Goal: Task Accomplishment & Management: Complete application form

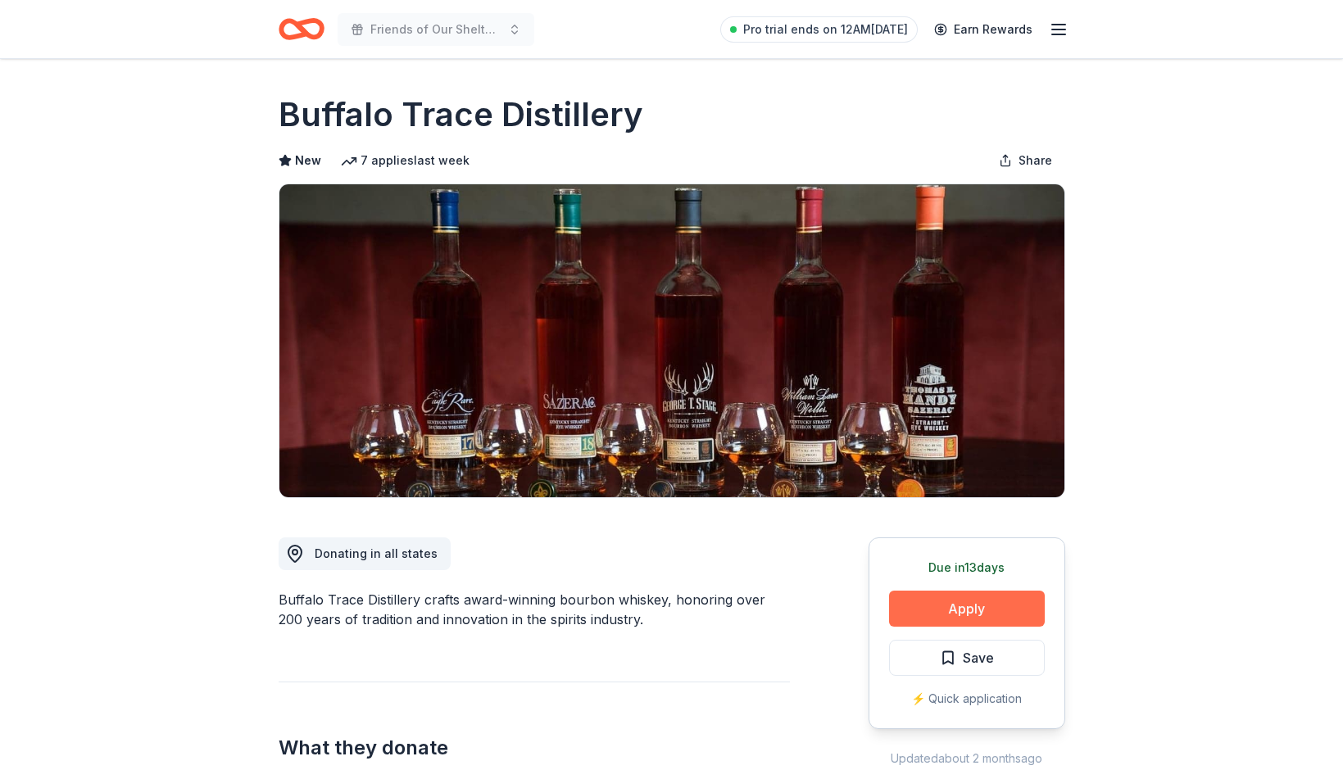
click at [977, 618] on button "Apply" at bounding box center [967, 609] width 156 height 36
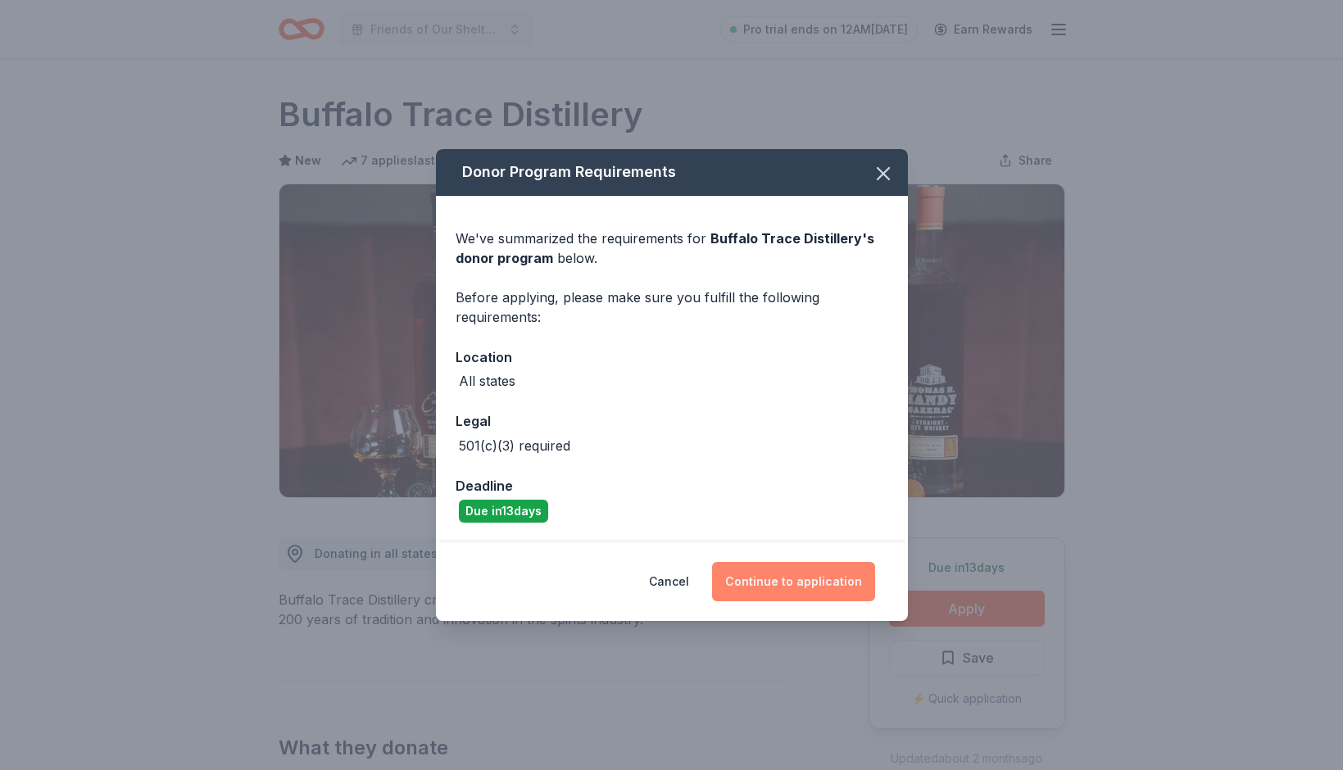
click at [751, 583] on button "Continue to application" at bounding box center [793, 581] width 163 height 39
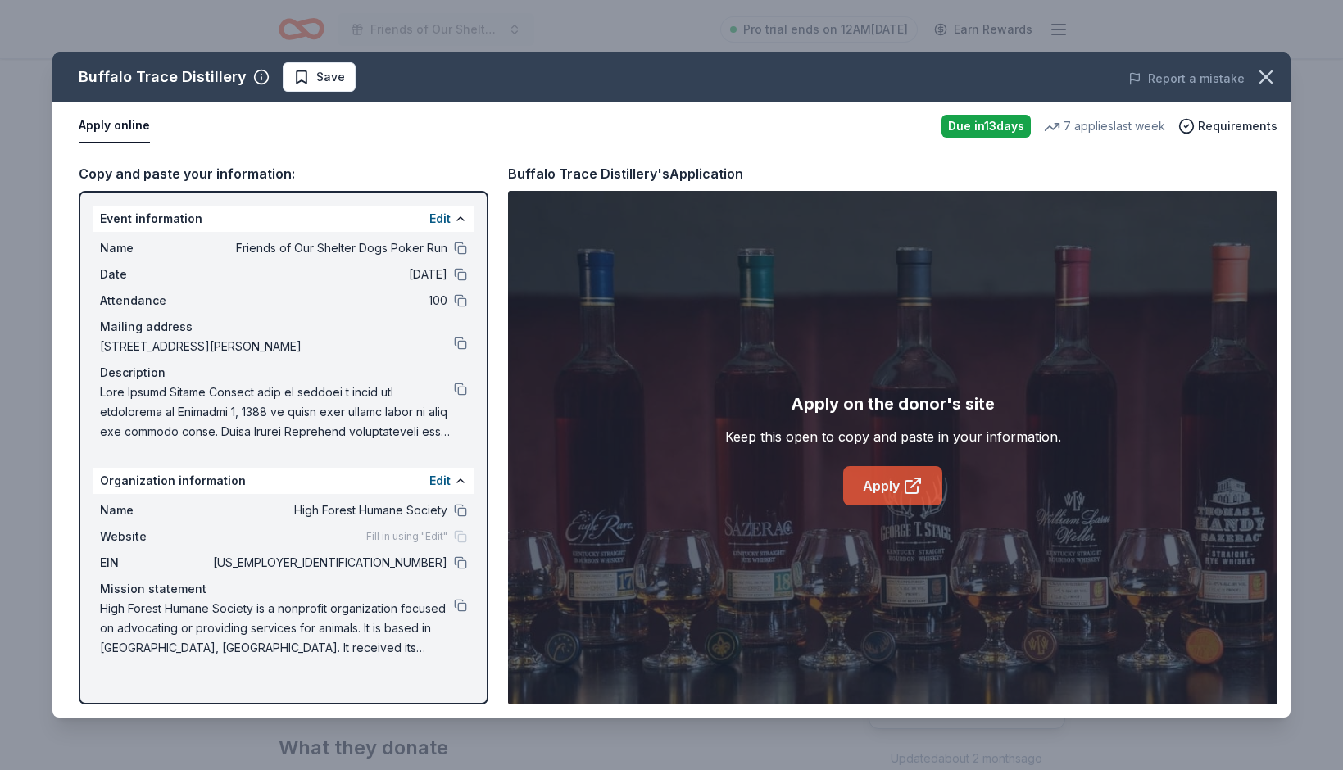
click at [867, 478] on link "Apply" at bounding box center [892, 485] width 99 height 39
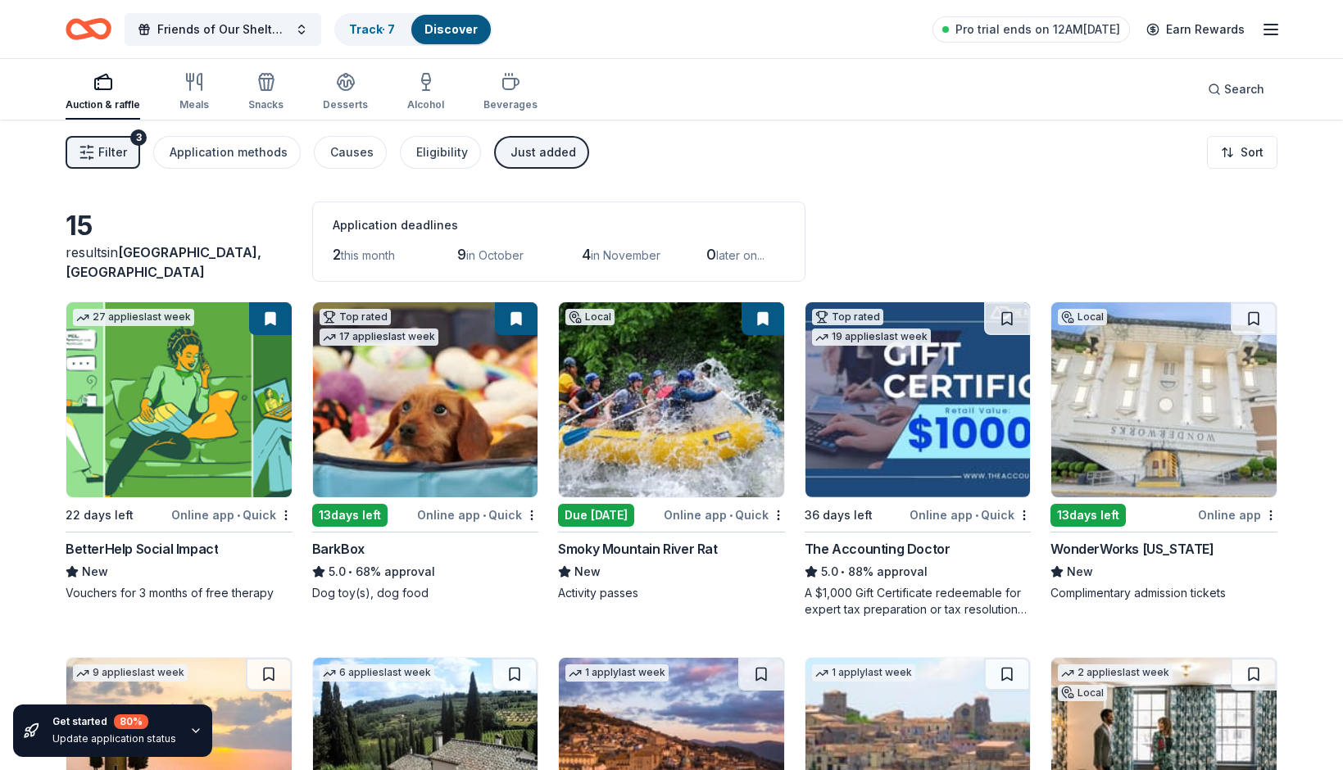
click at [527, 153] on div "Just added" at bounding box center [543, 153] width 66 height 20
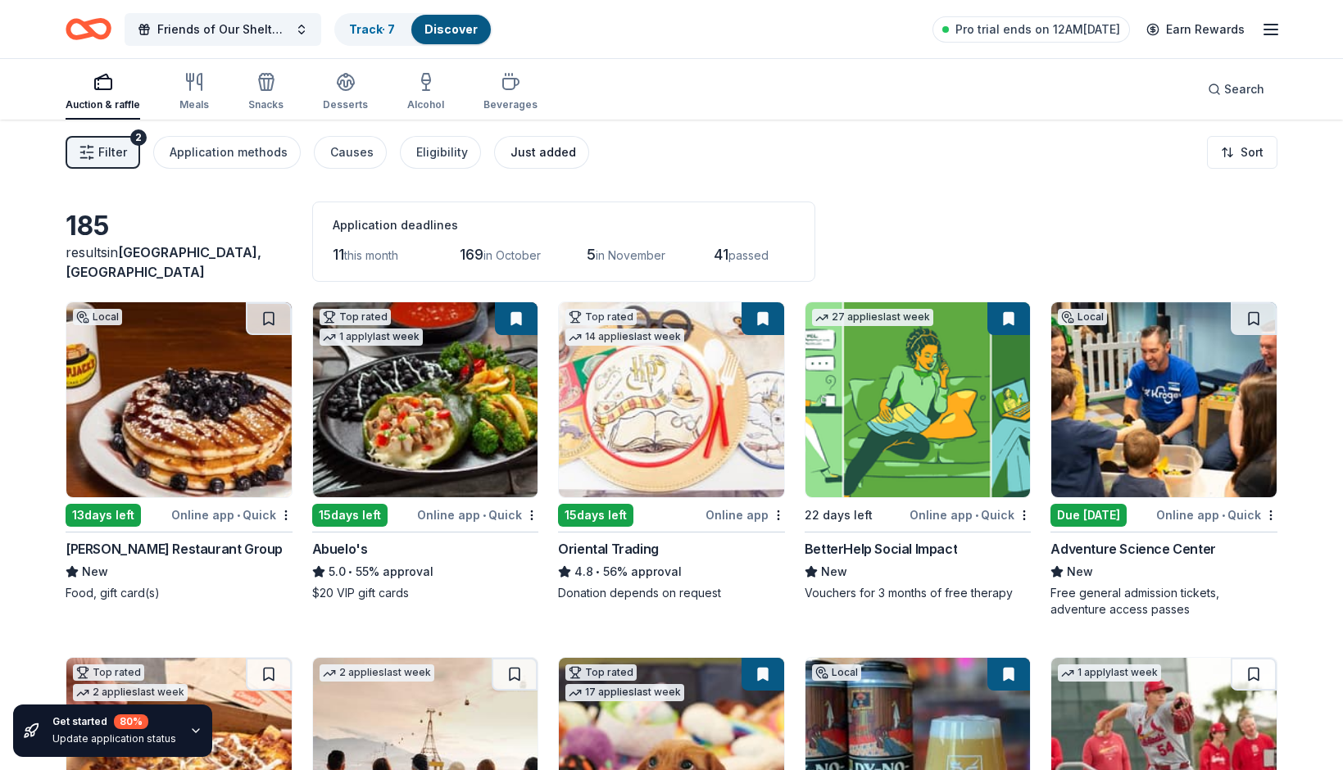
click at [519, 166] on button "Just added" at bounding box center [541, 152] width 95 height 33
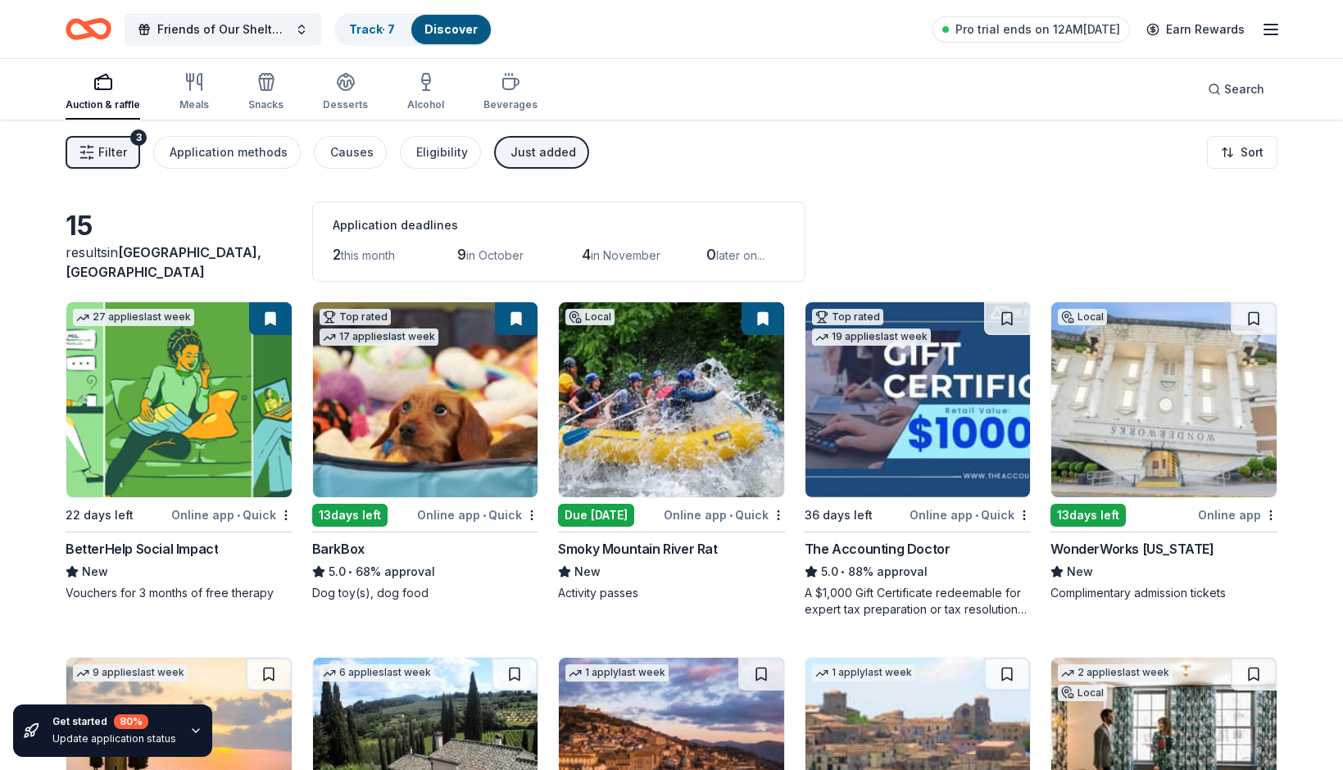
click at [123, 152] on span "Filter" at bounding box center [112, 153] width 29 height 20
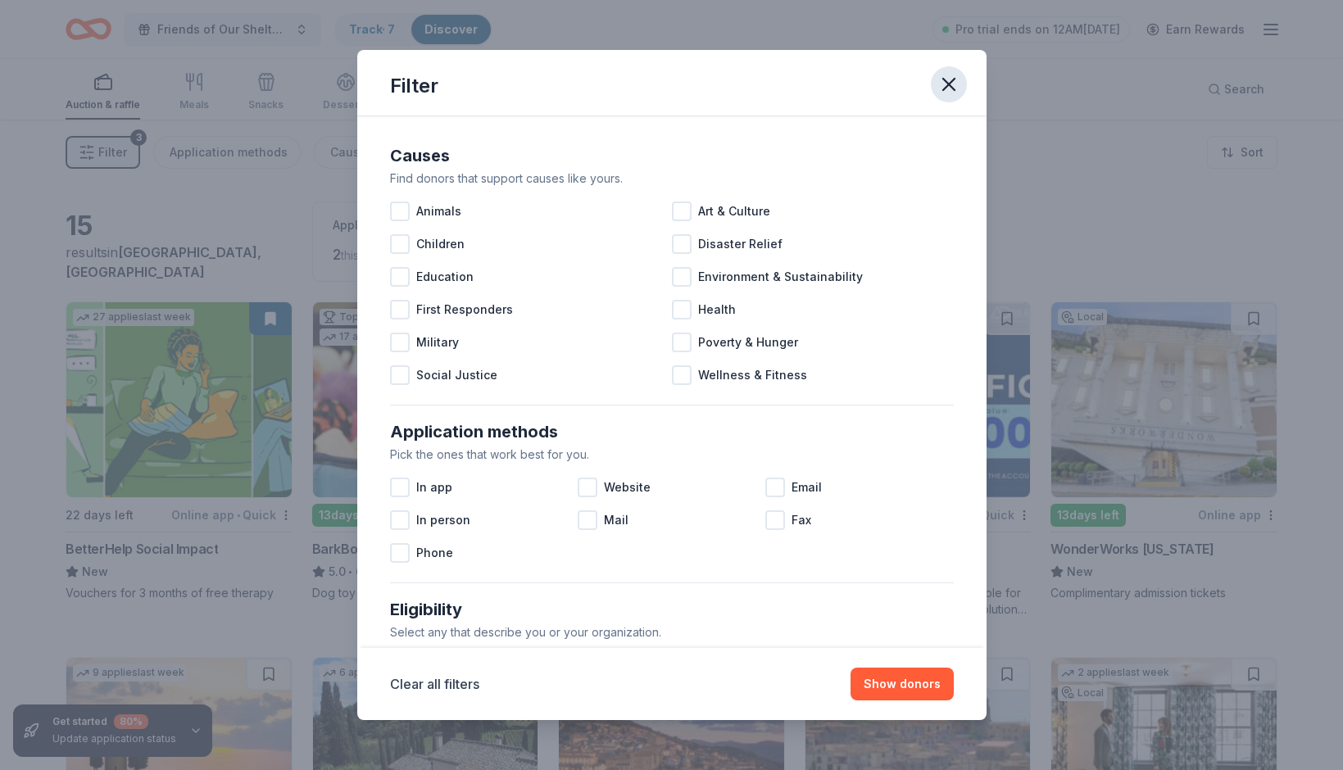
click at [952, 90] on icon "button" at bounding box center [948, 84] width 23 height 23
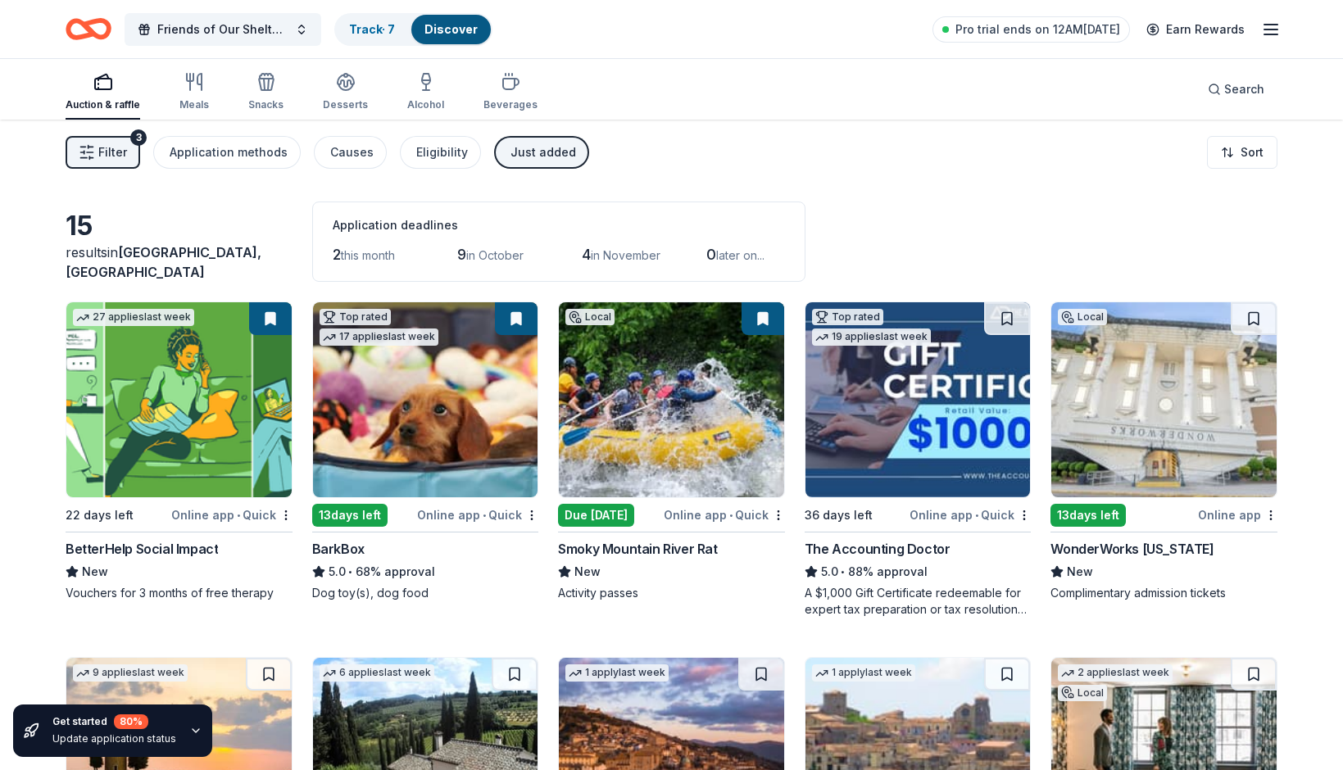
click at [120, 147] on span "Filter" at bounding box center [112, 153] width 29 height 20
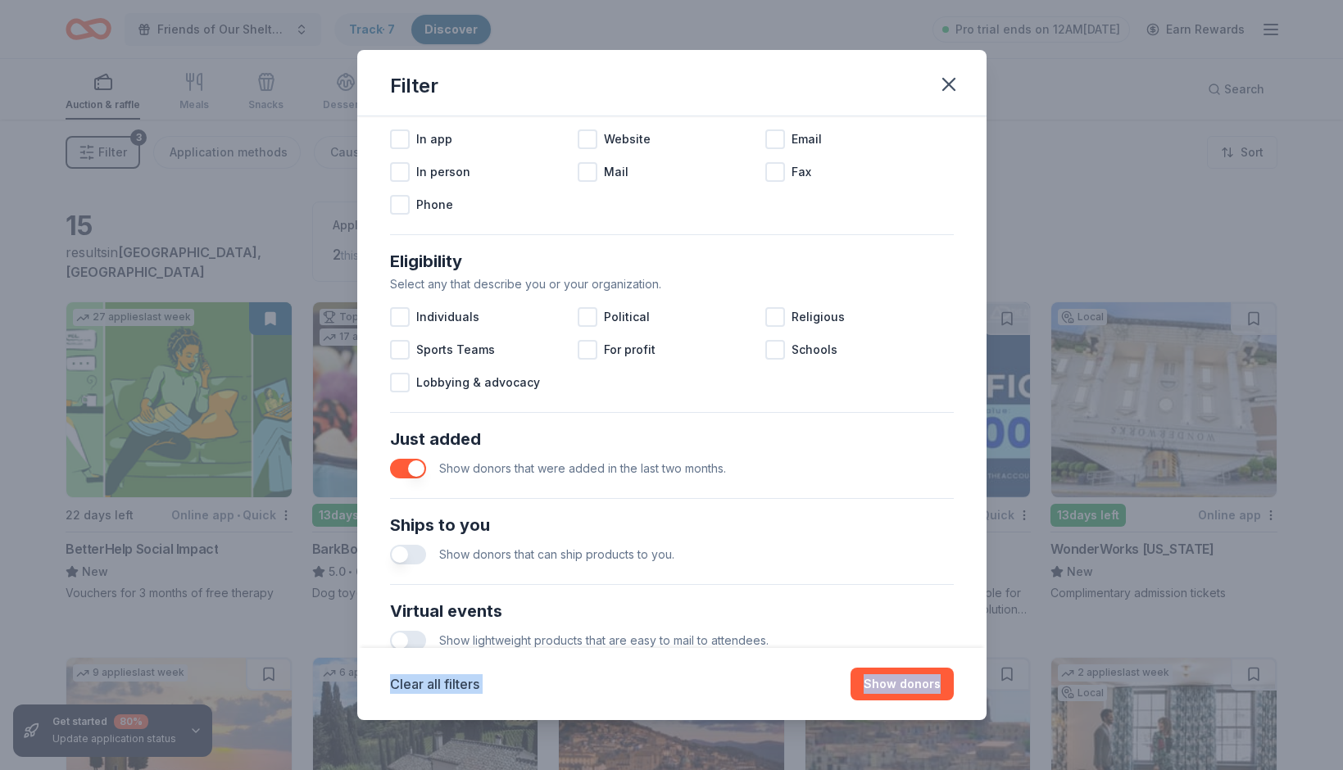
scroll to position [549, 0]
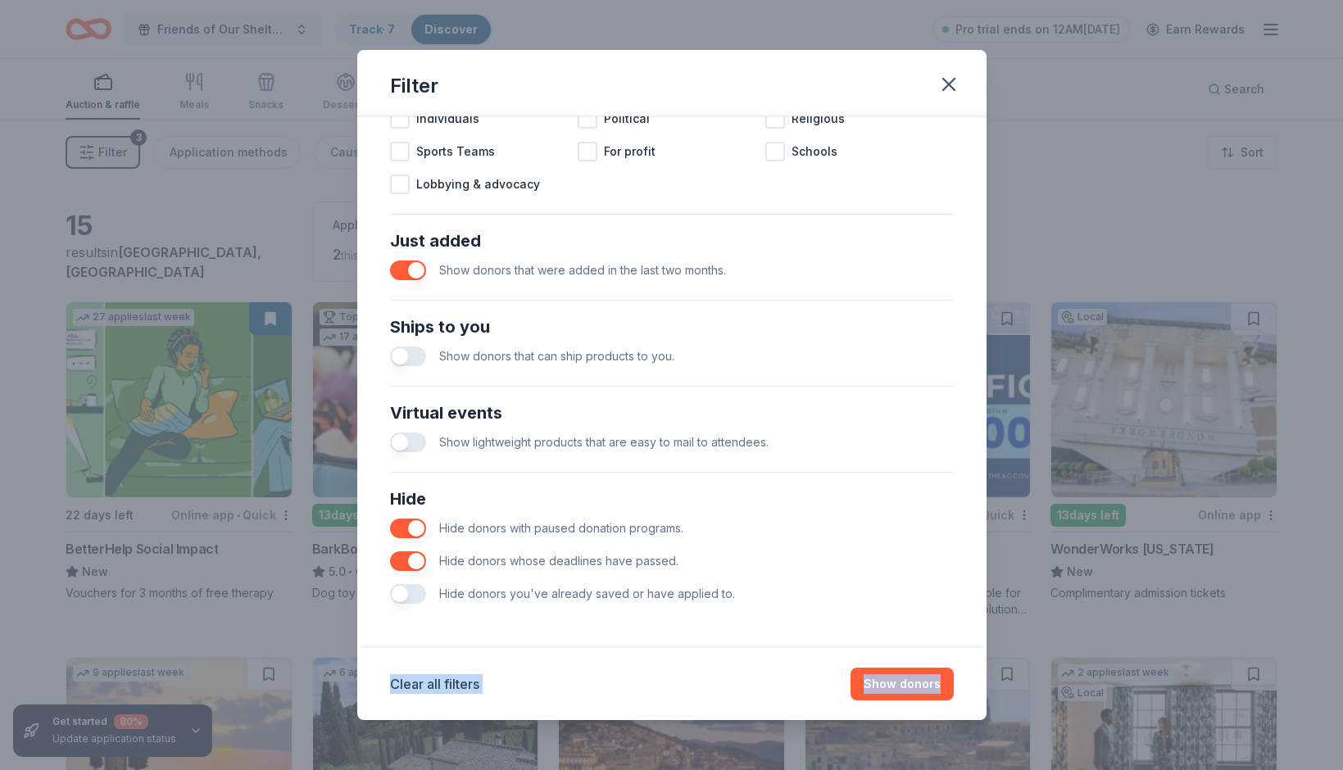
drag, startPoint x: 935, startPoint y: 533, endPoint x: 968, endPoint y: 691, distance: 161.5
click at [968, 691] on div "Filter Causes Find donors that support causes like yours. Animals Art & Culture…" at bounding box center [671, 384] width 629 height 669
click at [419, 557] on button "button" at bounding box center [408, 559] width 36 height 20
click at [897, 682] on button "Show 15 donors" at bounding box center [896, 684] width 116 height 33
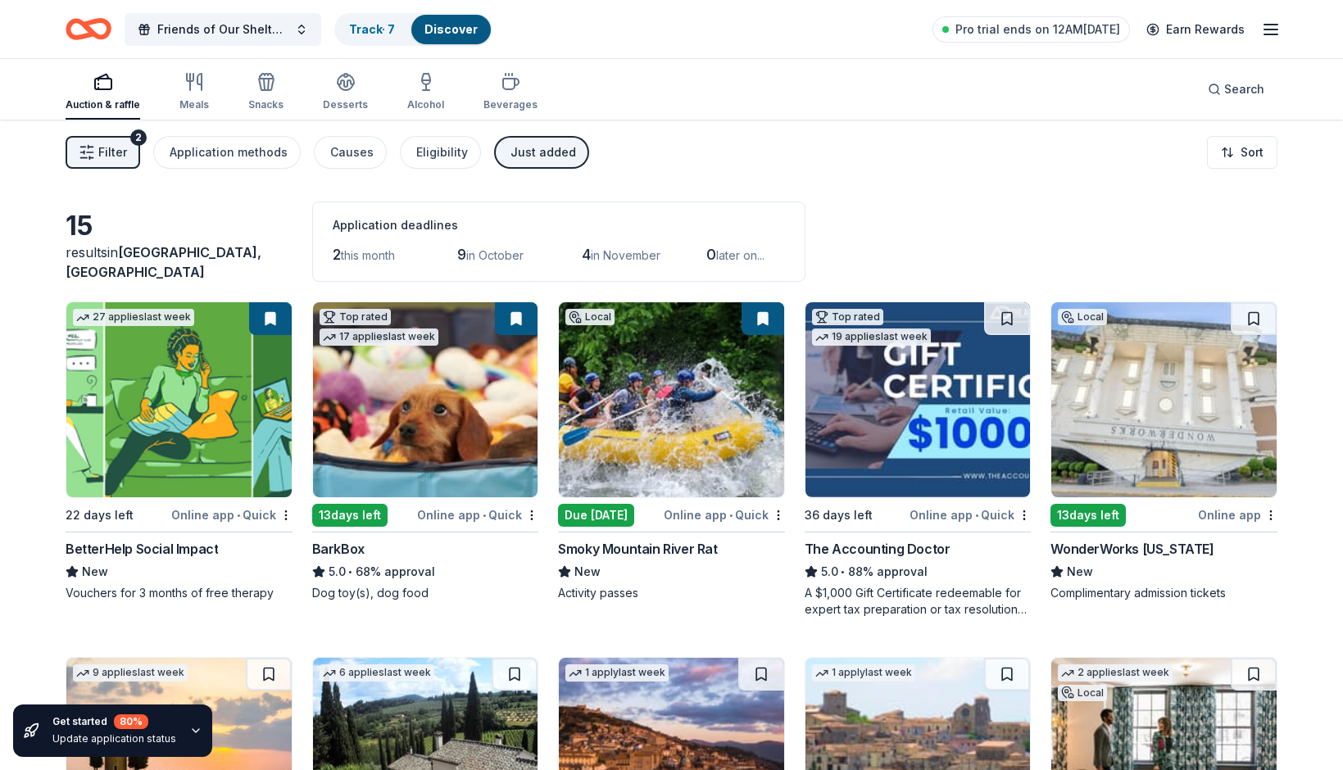
click at [524, 147] on div "Just added" at bounding box center [543, 153] width 66 height 20
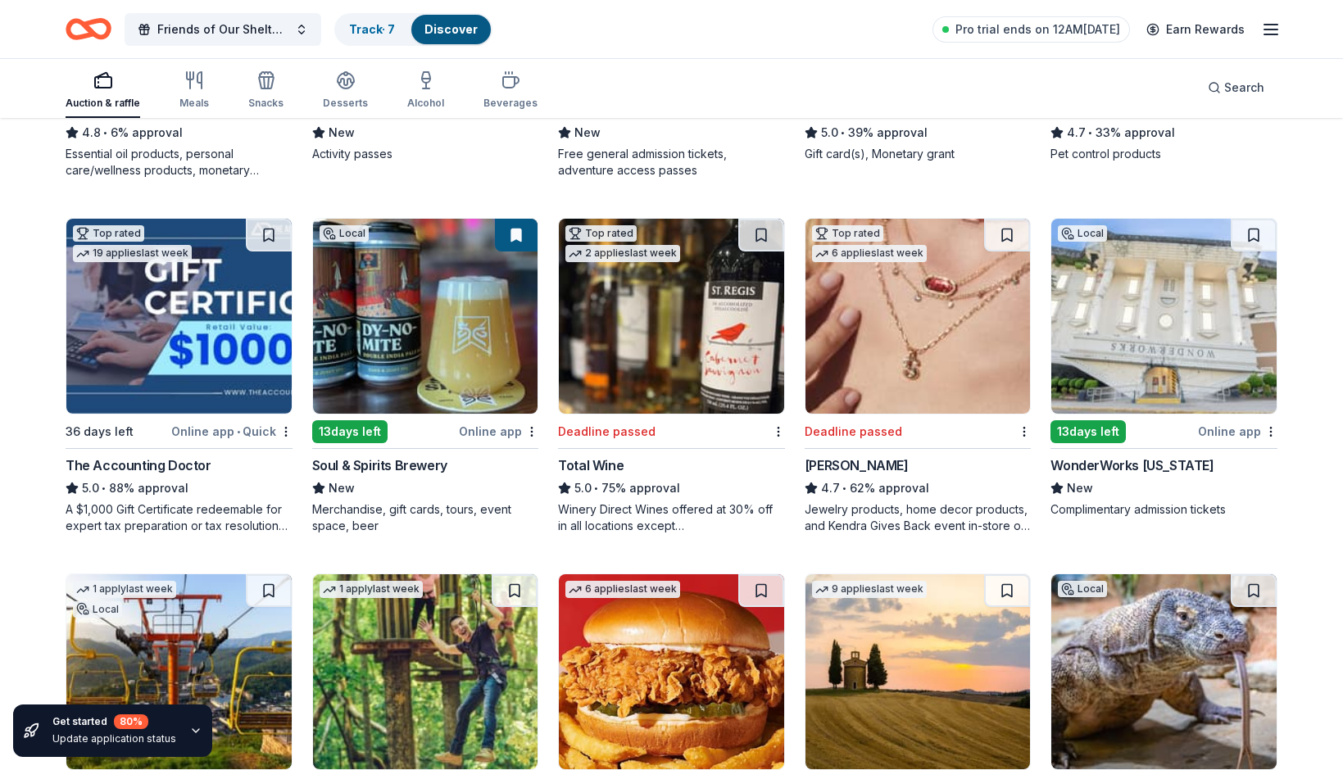
scroll to position [1151, 0]
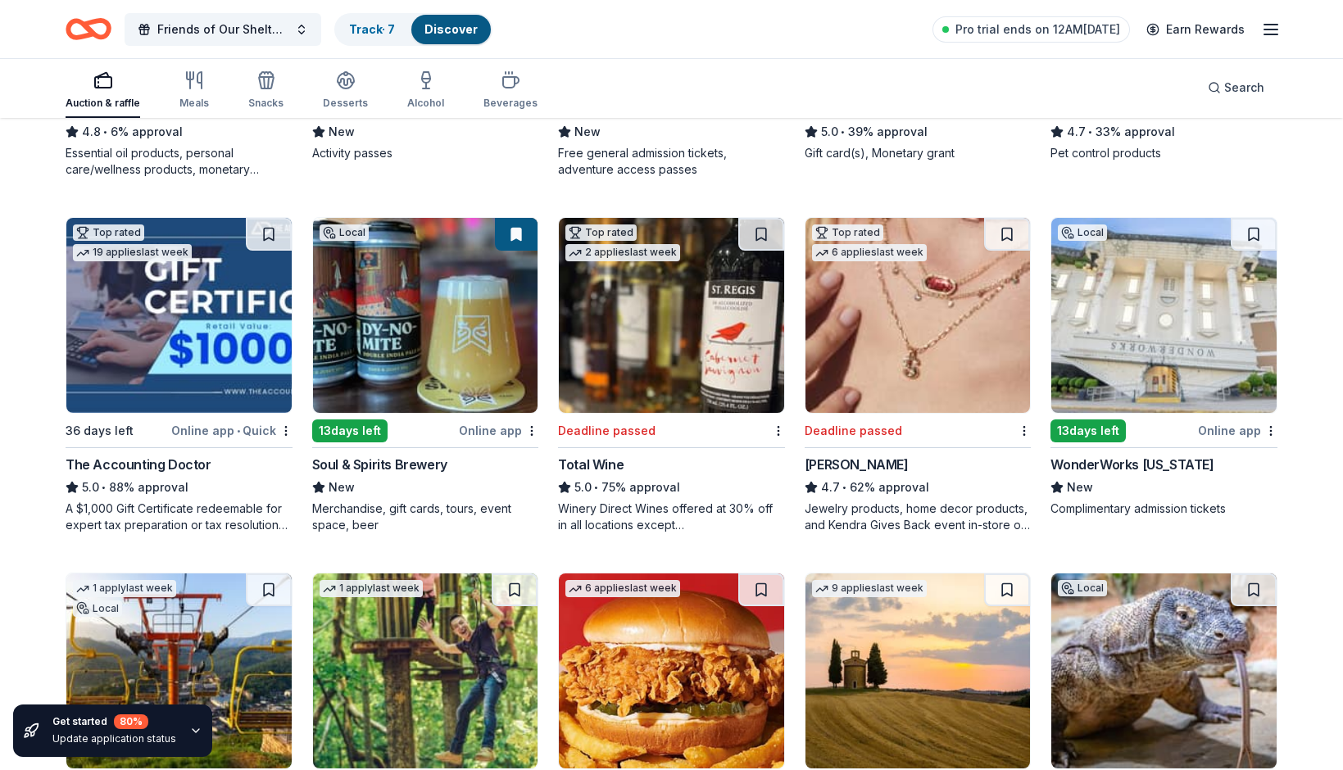
click at [899, 359] on img at bounding box center [917, 315] width 225 height 195
click at [1308, 283] on div "226 results in Hohenwald, TN Application deadlines 11 this month 169 in October…" at bounding box center [671, 172] width 1343 height 2407
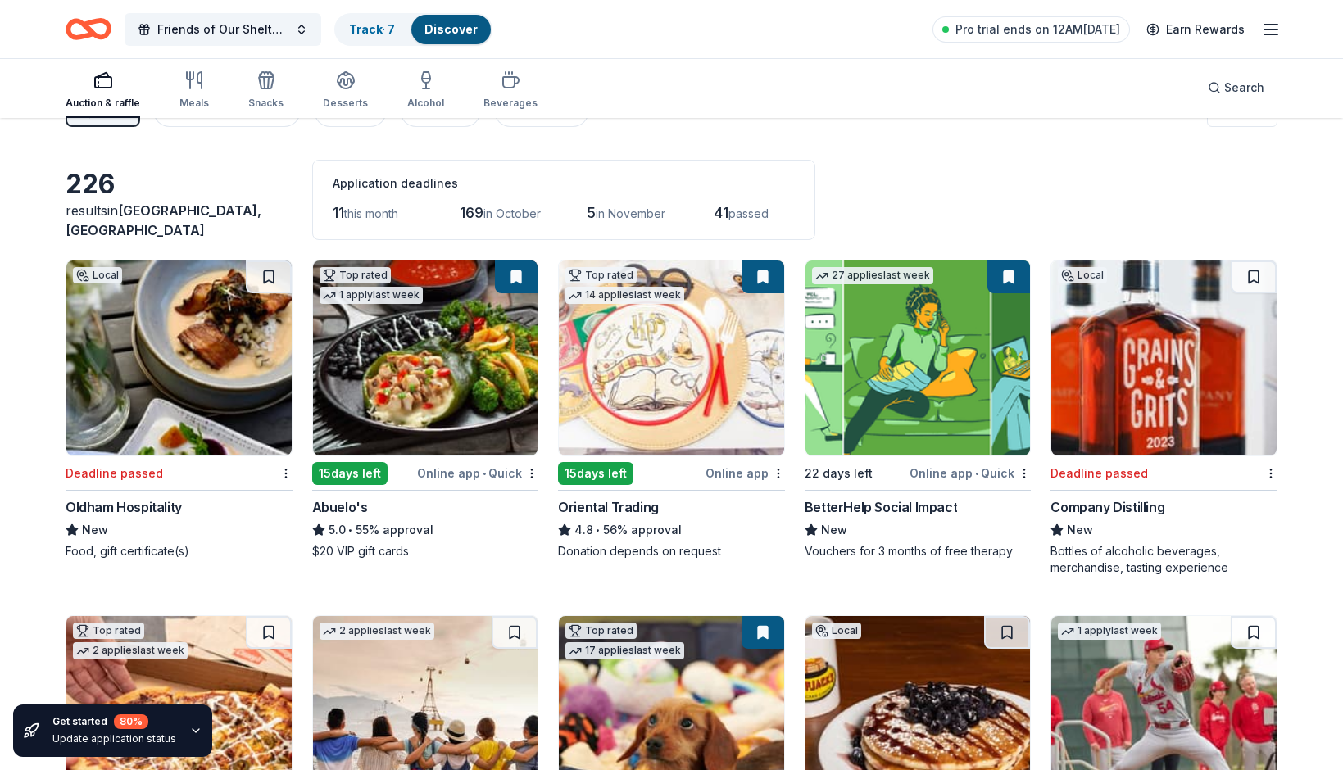
scroll to position [24, 0]
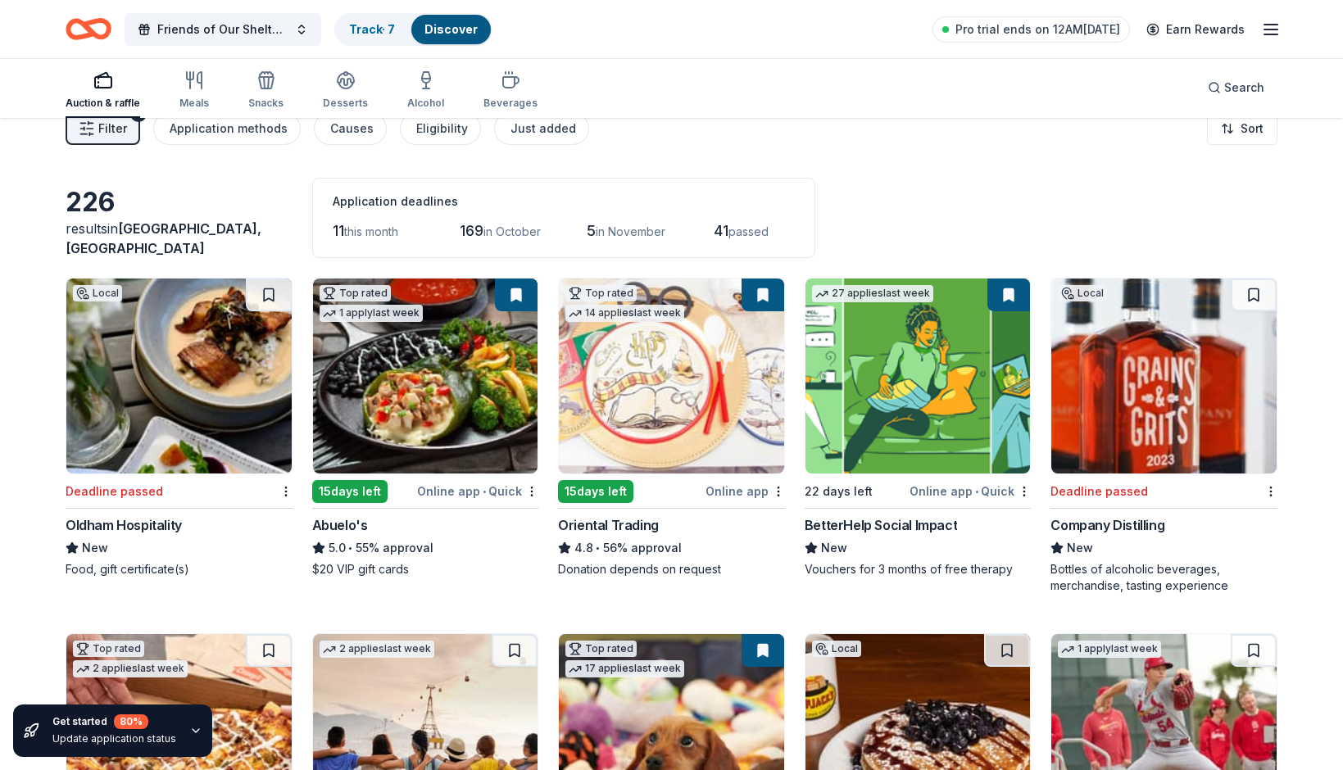
click at [152, 420] on img at bounding box center [178, 376] width 225 height 195
click at [1244, 138] on html "Friends of Our Shelter Dogs Poker Run Track · 7 Discover Pro trial ends on 12AM…" at bounding box center [671, 361] width 1343 height 770
click at [1136, 195] on span at bounding box center [1139, 196] width 11 height 11
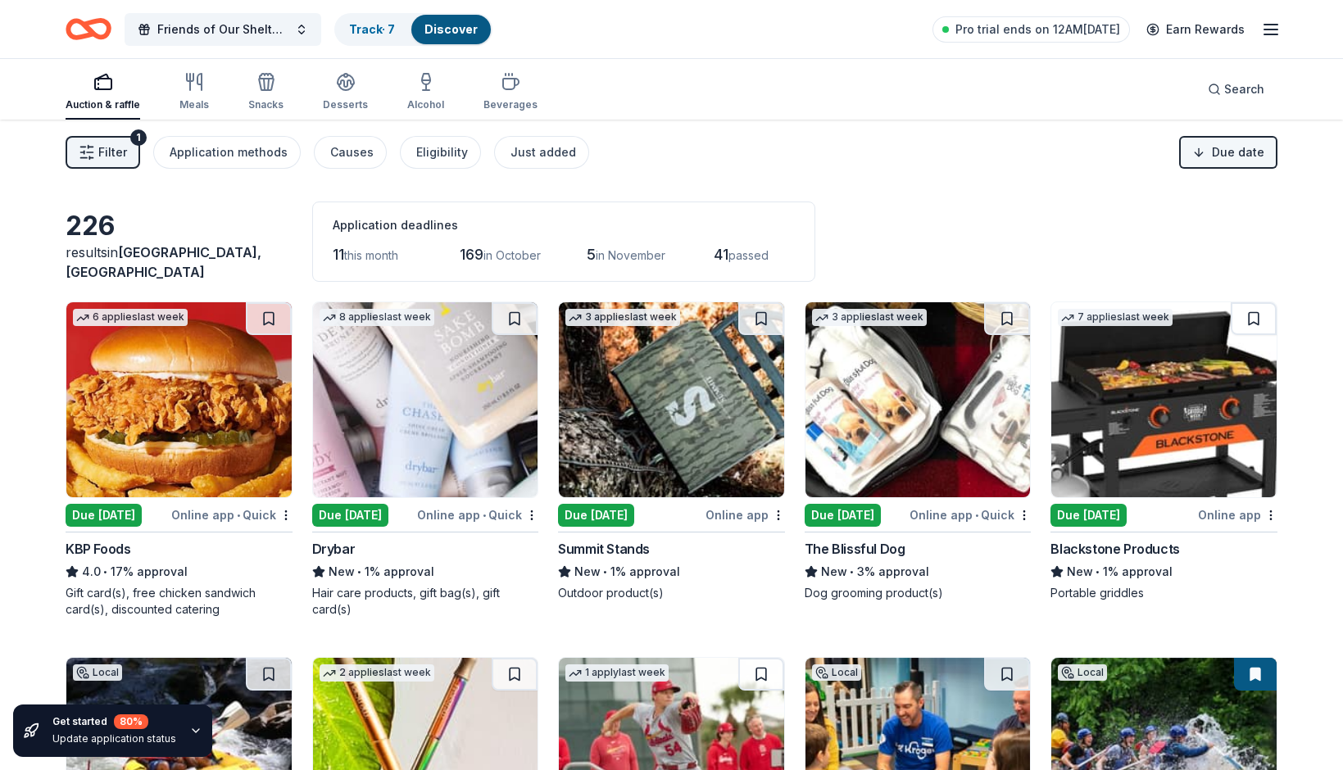
click at [1226, 153] on html "Friends of Our Shelter Dogs Poker Run Track · 7 Discover Pro trial ends on 12AM…" at bounding box center [671, 385] width 1343 height 770
click at [1145, 221] on span at bounding box center [1139, 220] width 11 height 11
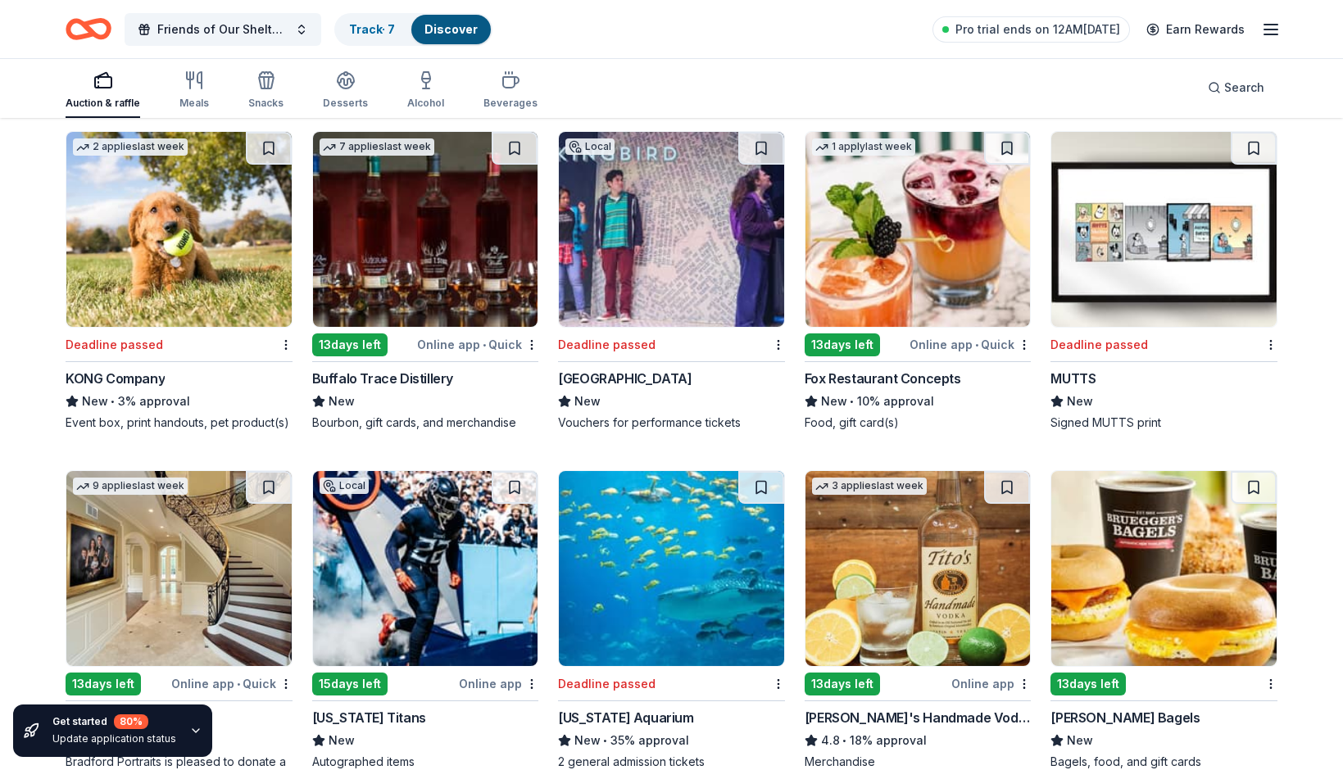
scroll to position [3643, 0]
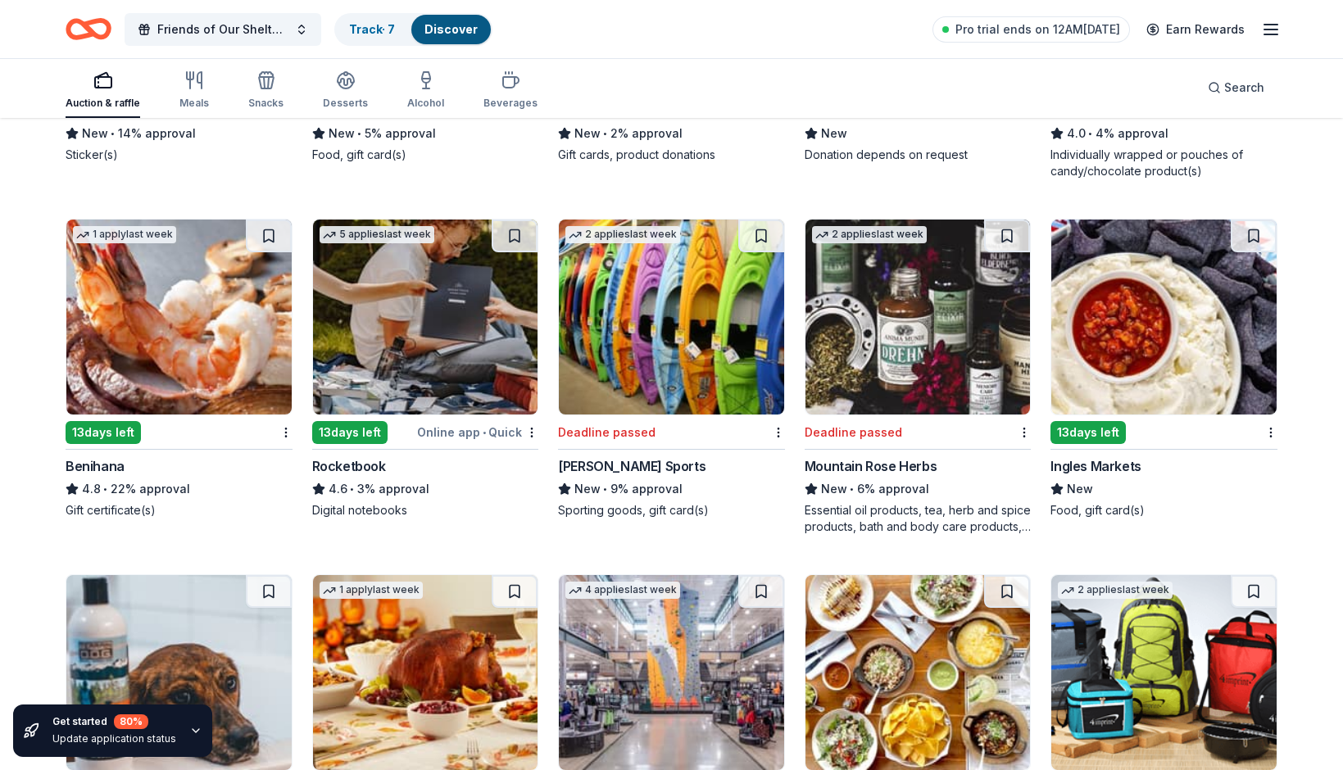
scroll to position [6123, 0]
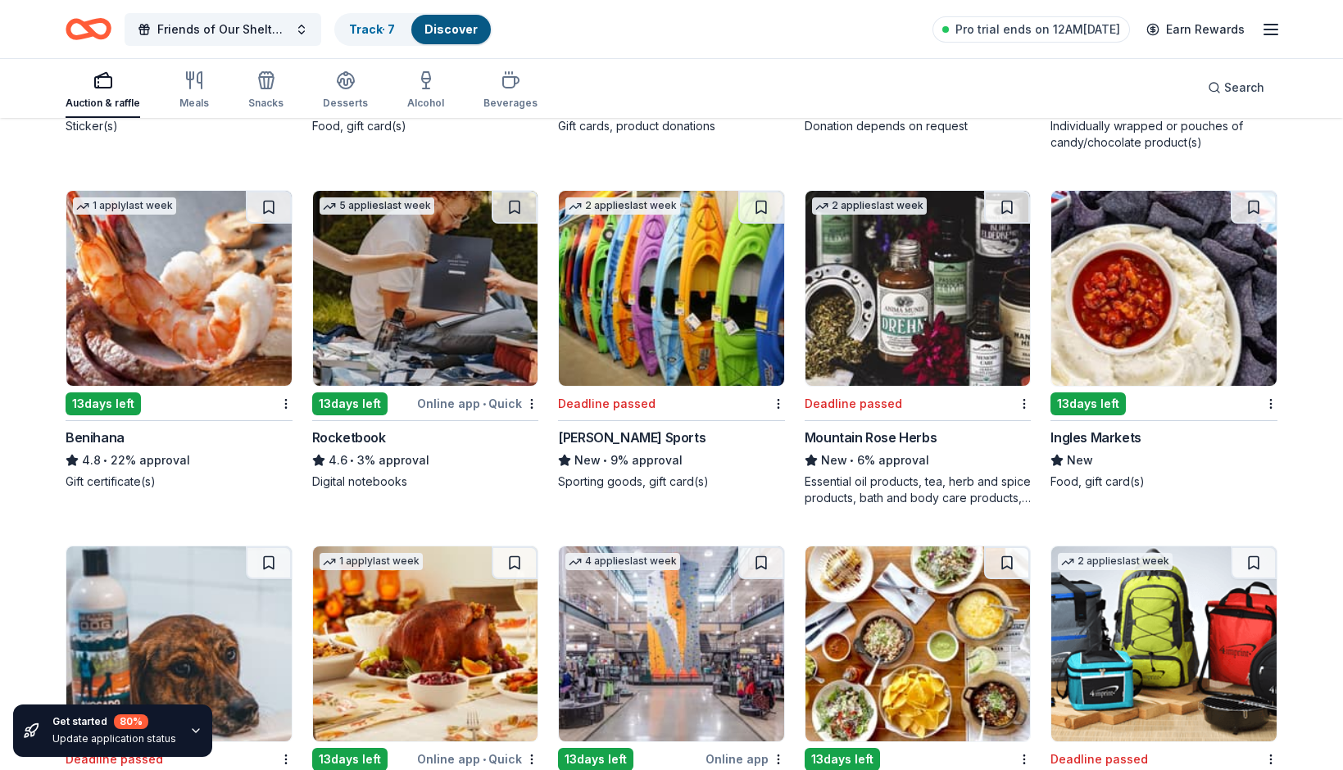
click at [678, 324] on img at bounding box center [671, 288] width 225 height 195
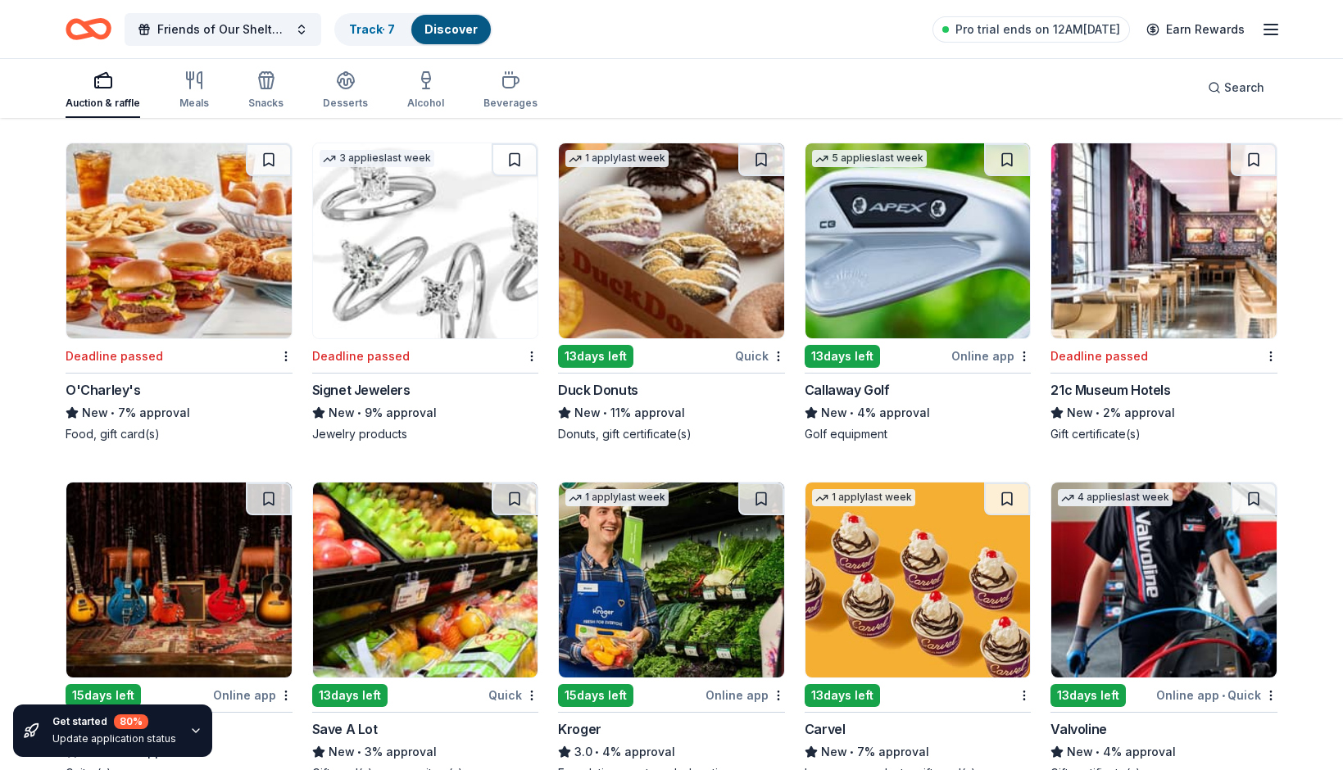
scroll to position [8286, 0]
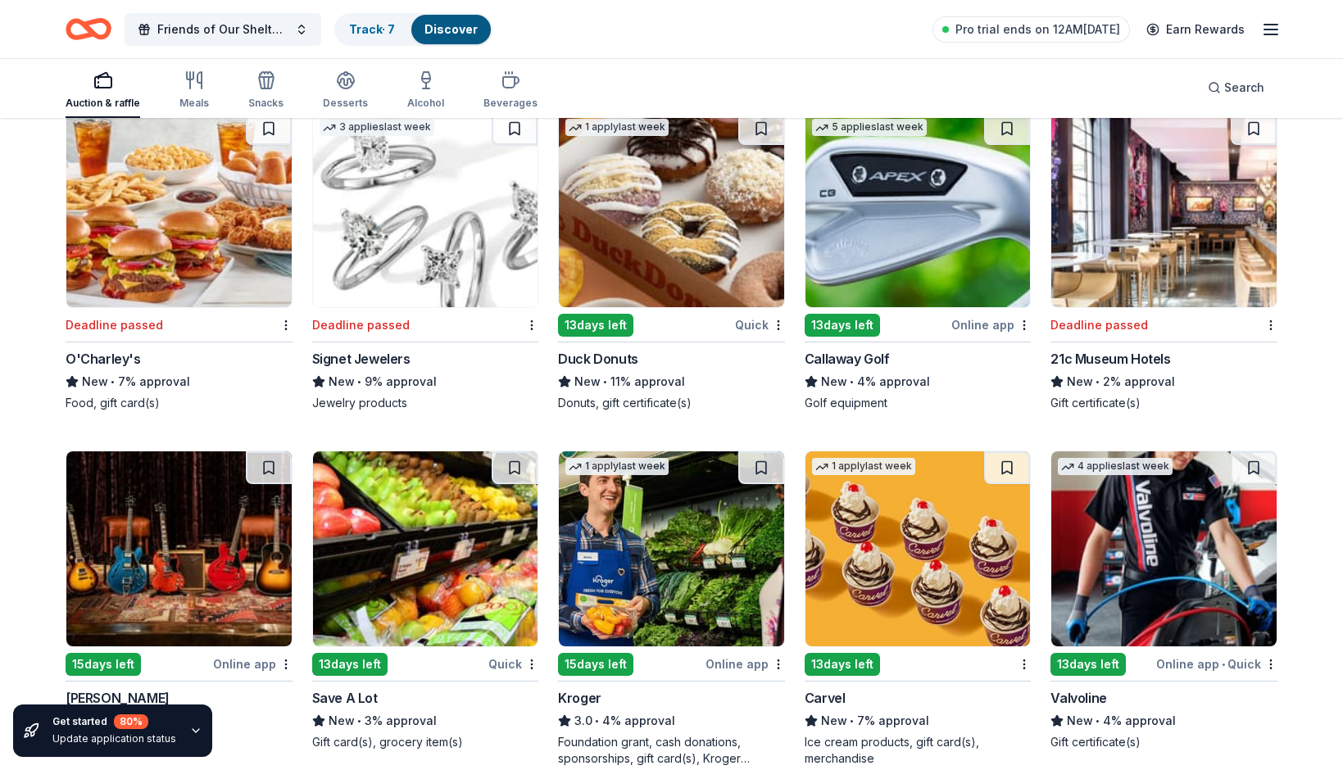
click at [513, 267] on img at bounding box center [425, 209] width 225 height 195
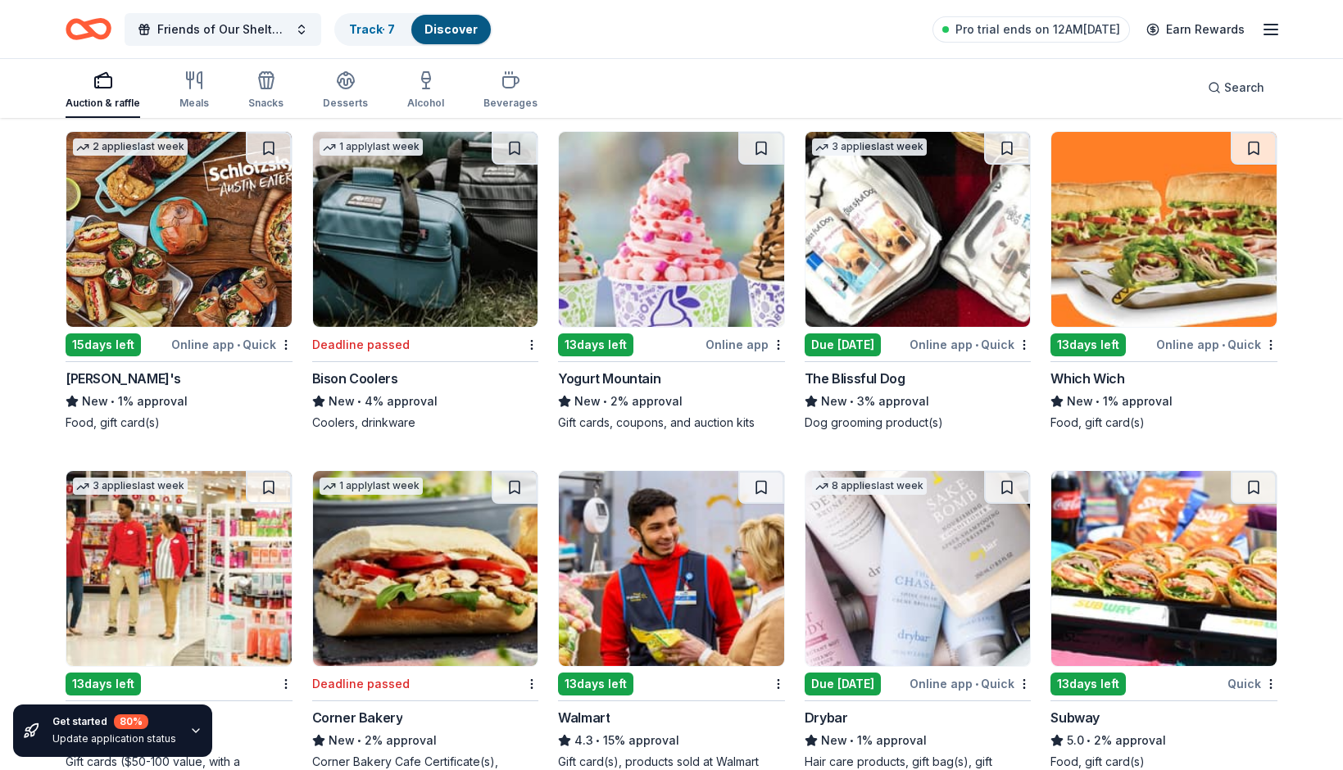
scroll to position [9692, 0]
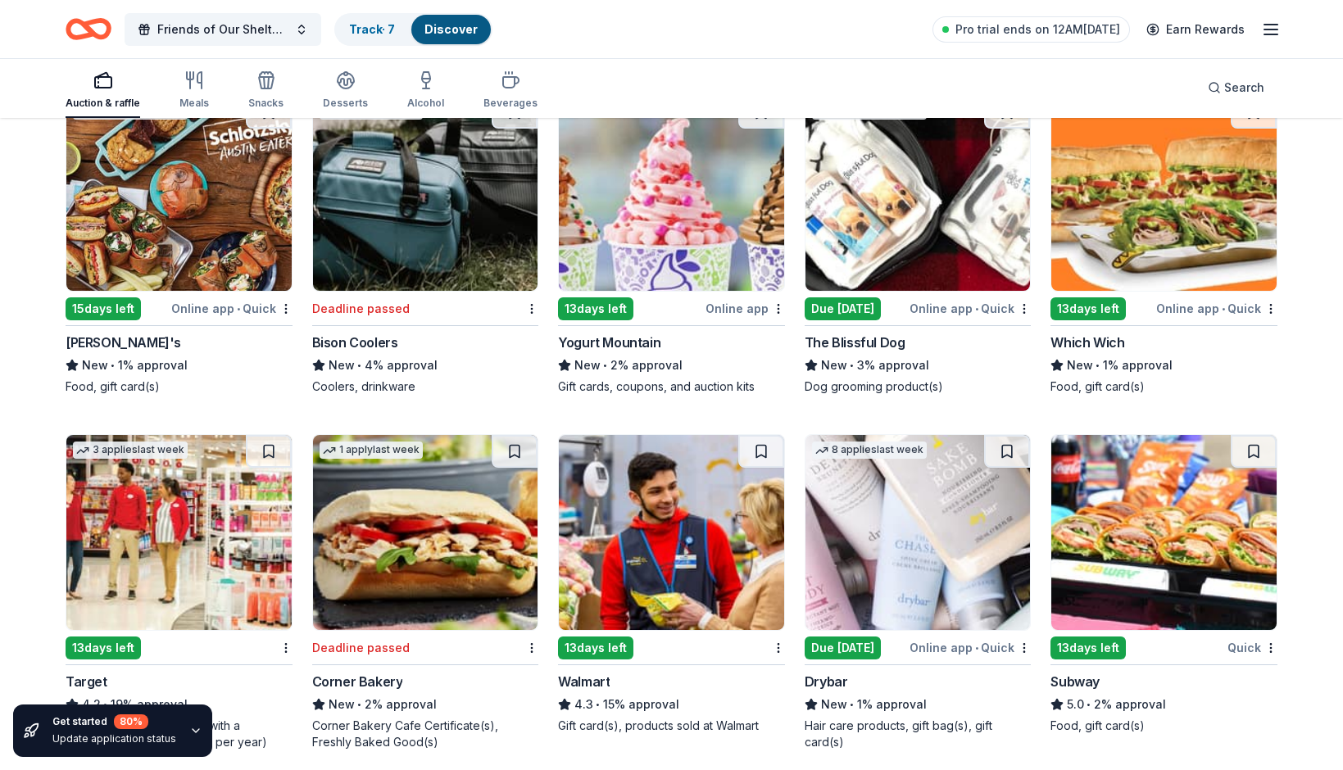
click at [415, 239] on img at bounding box center [425, 193] width 225 height 195
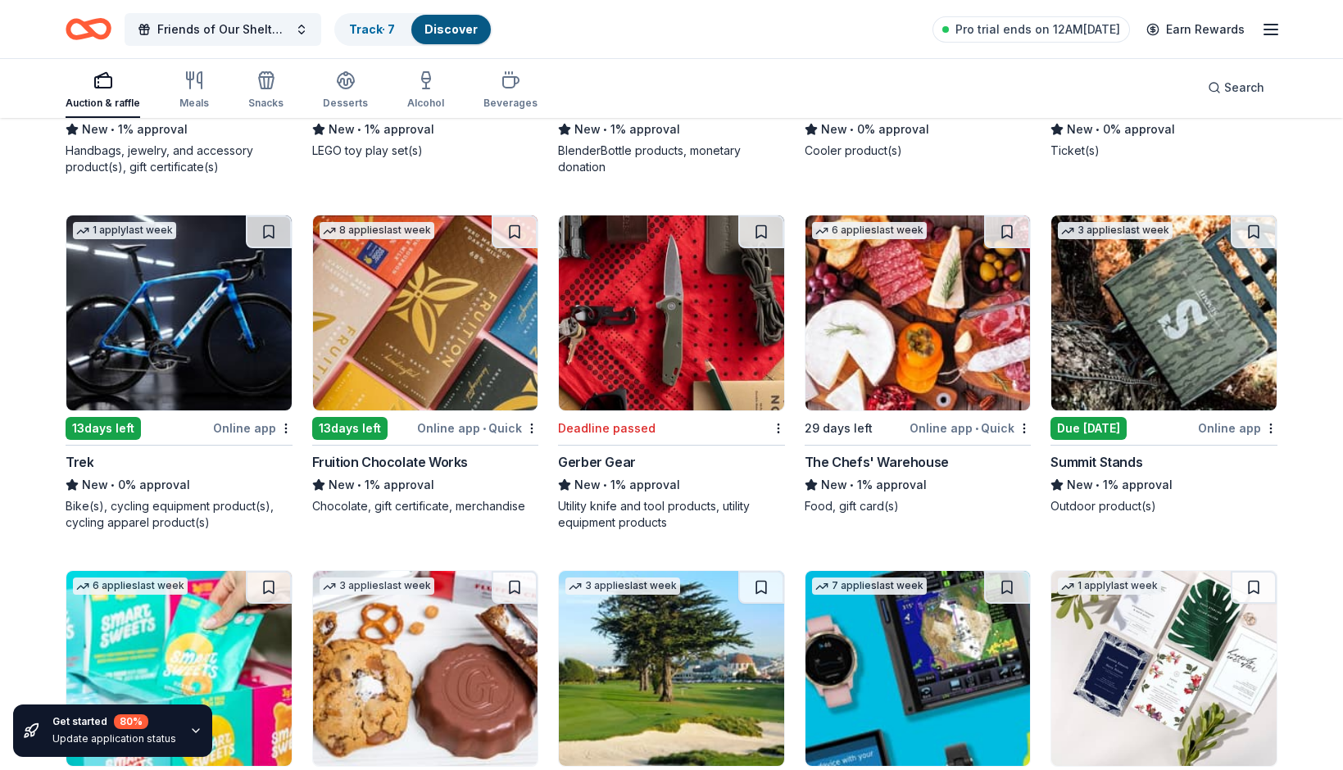
scroll to position [13404, 0]
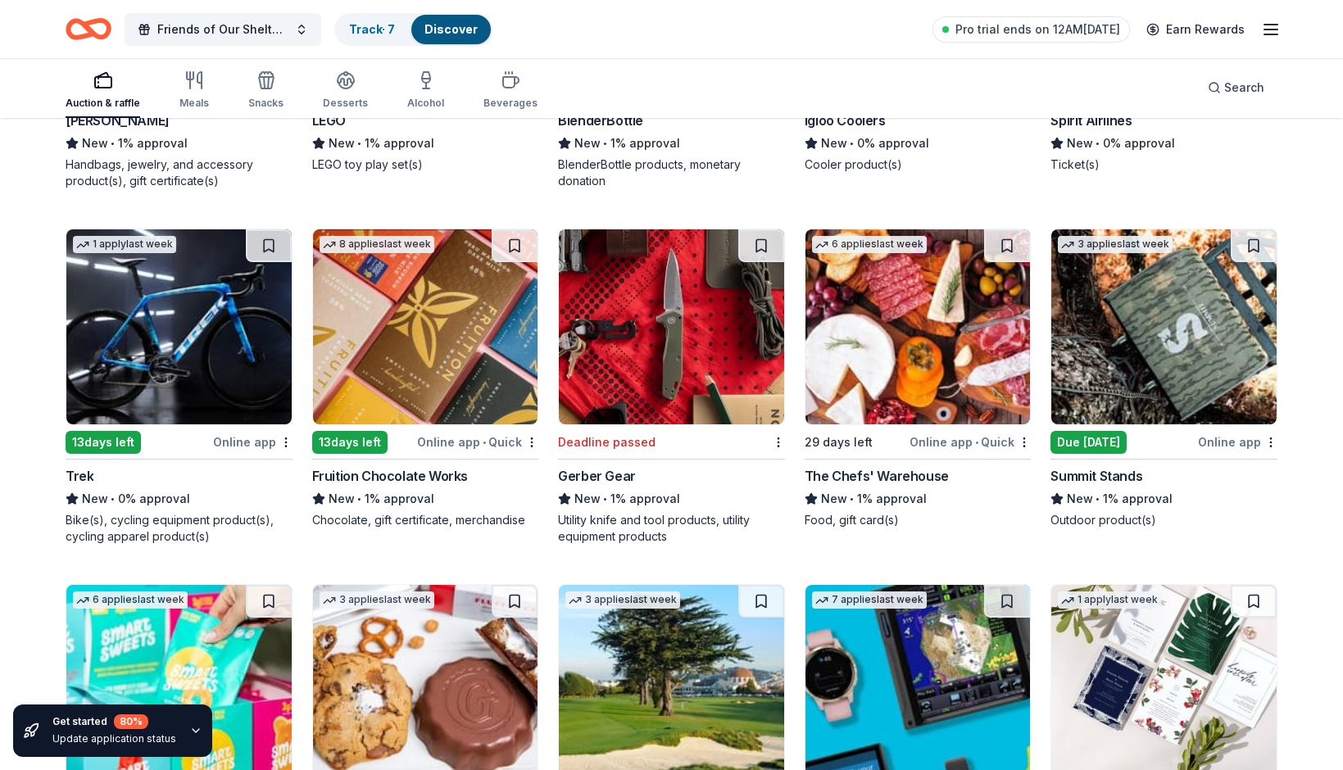
click at [730, 390] on img at bounding box center [671, 326] width 225 height 195
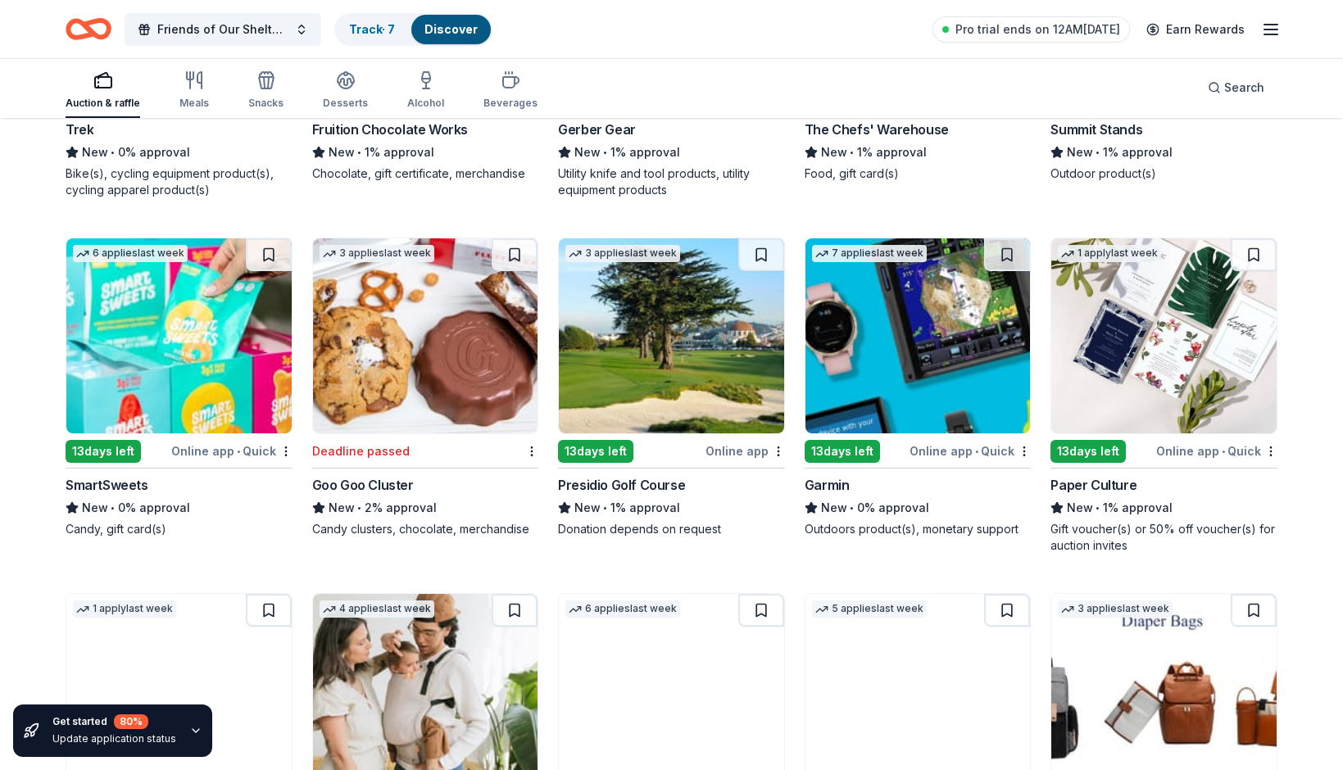
scroll to position [13786, 0]
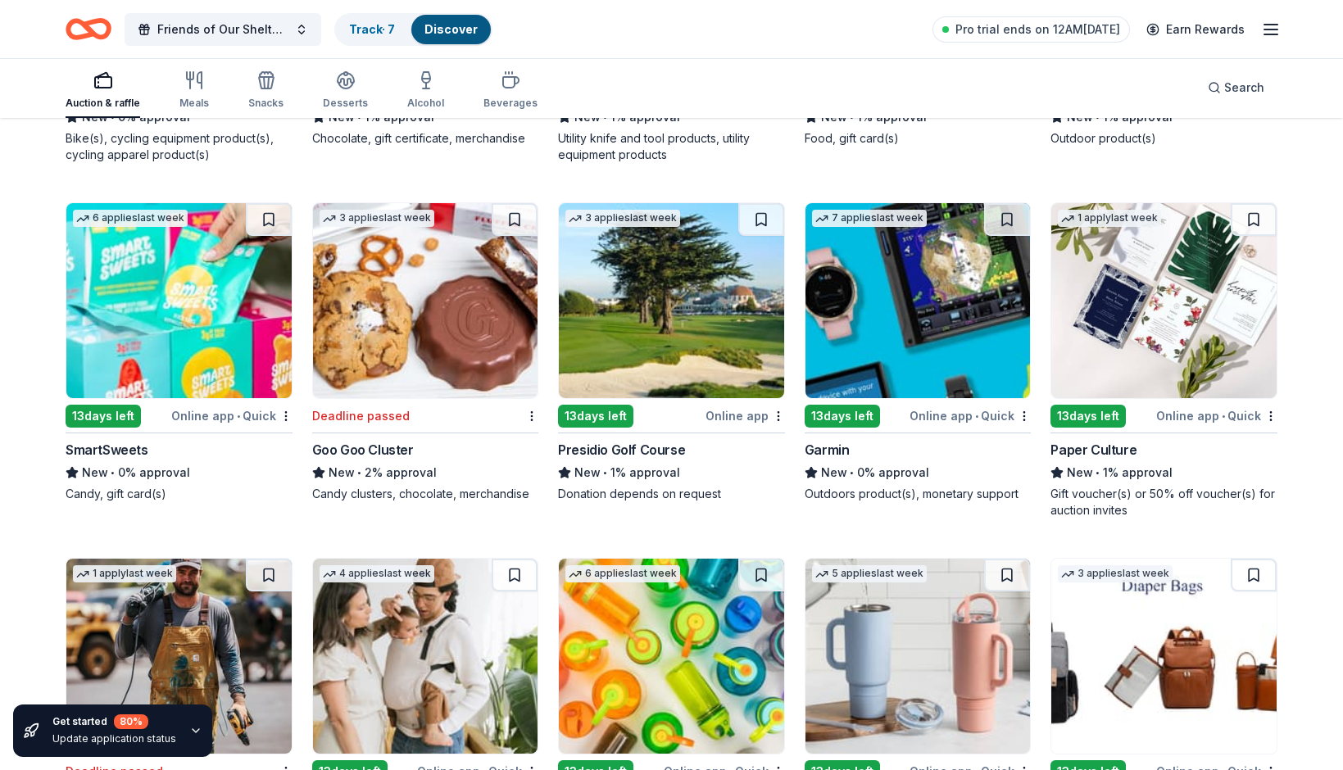
click at [452, 312] on img at bounding box center [425, 300] width 225 height 195
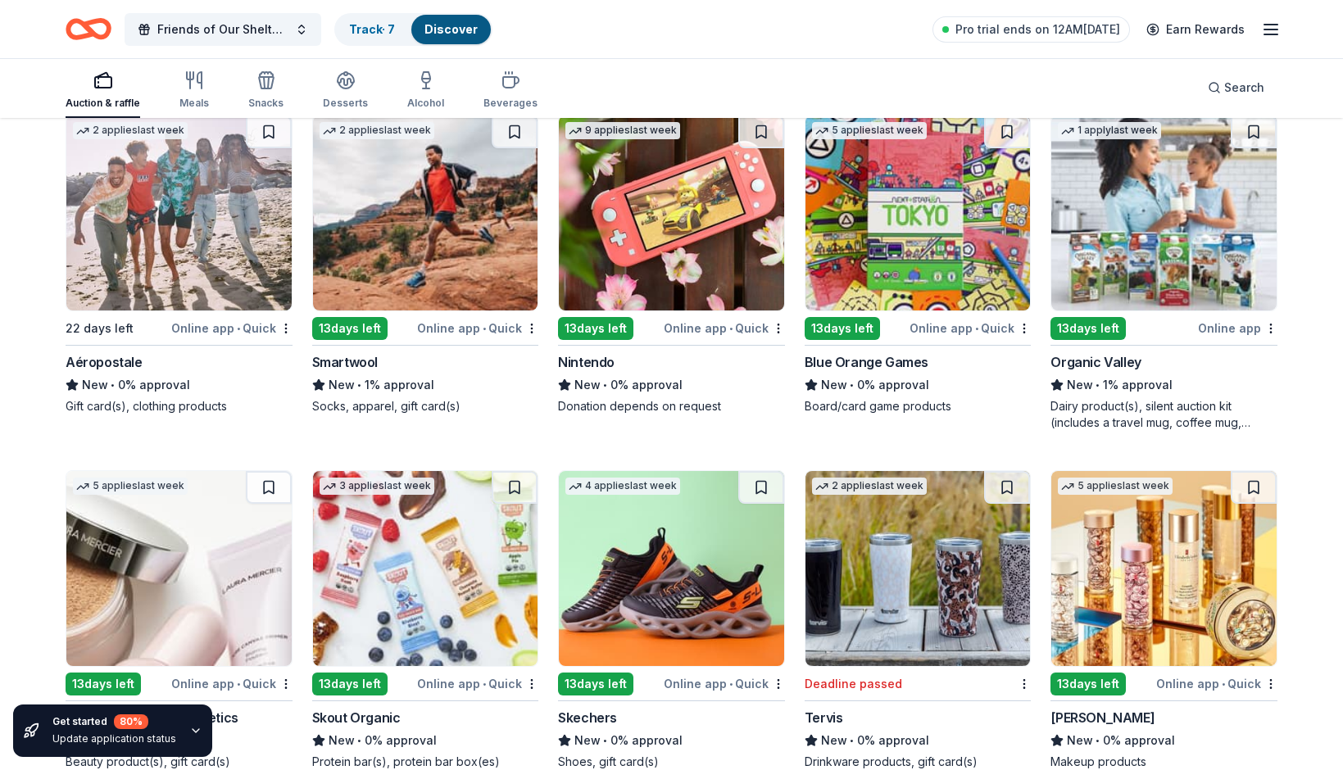
scroll to position [14964, 0]
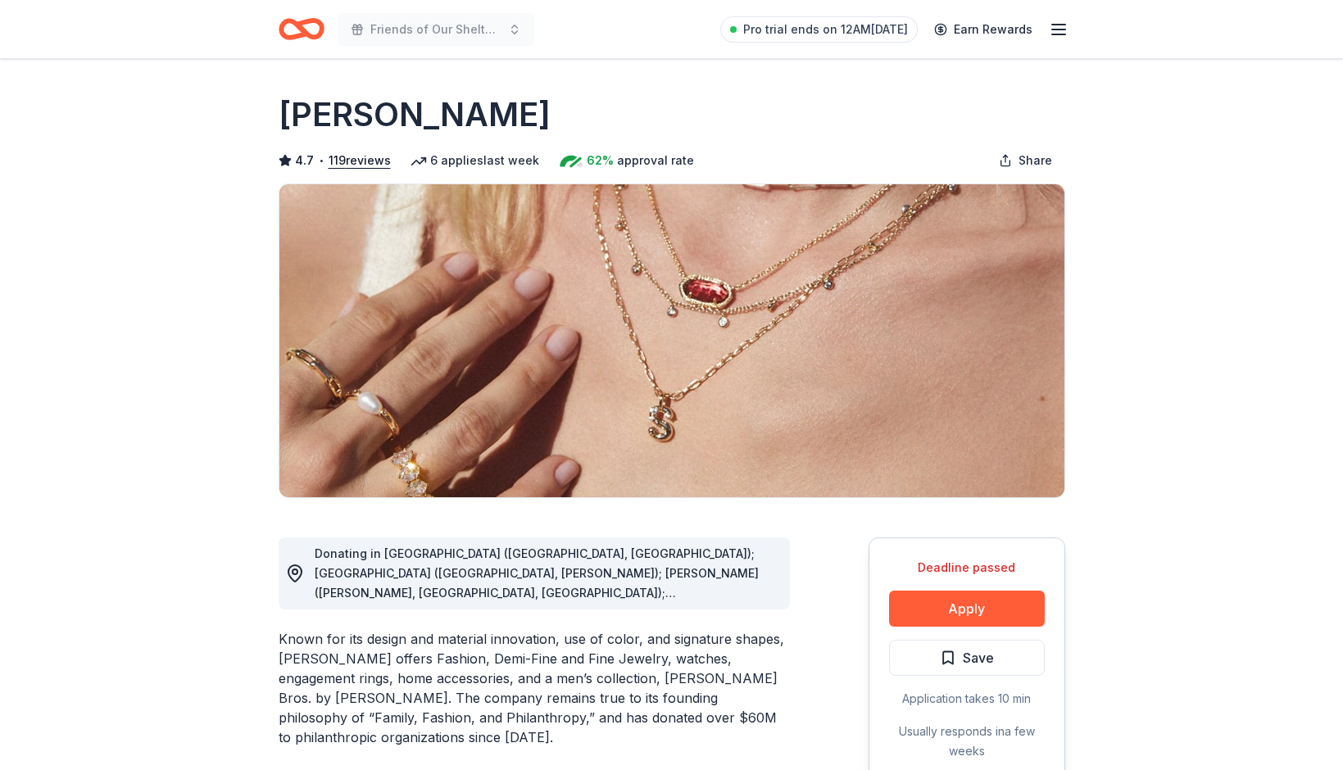
drag, startPoint x: 755, startPoint y: 592, endPoint x: 761, endPoint y: 678, distance: 85.5
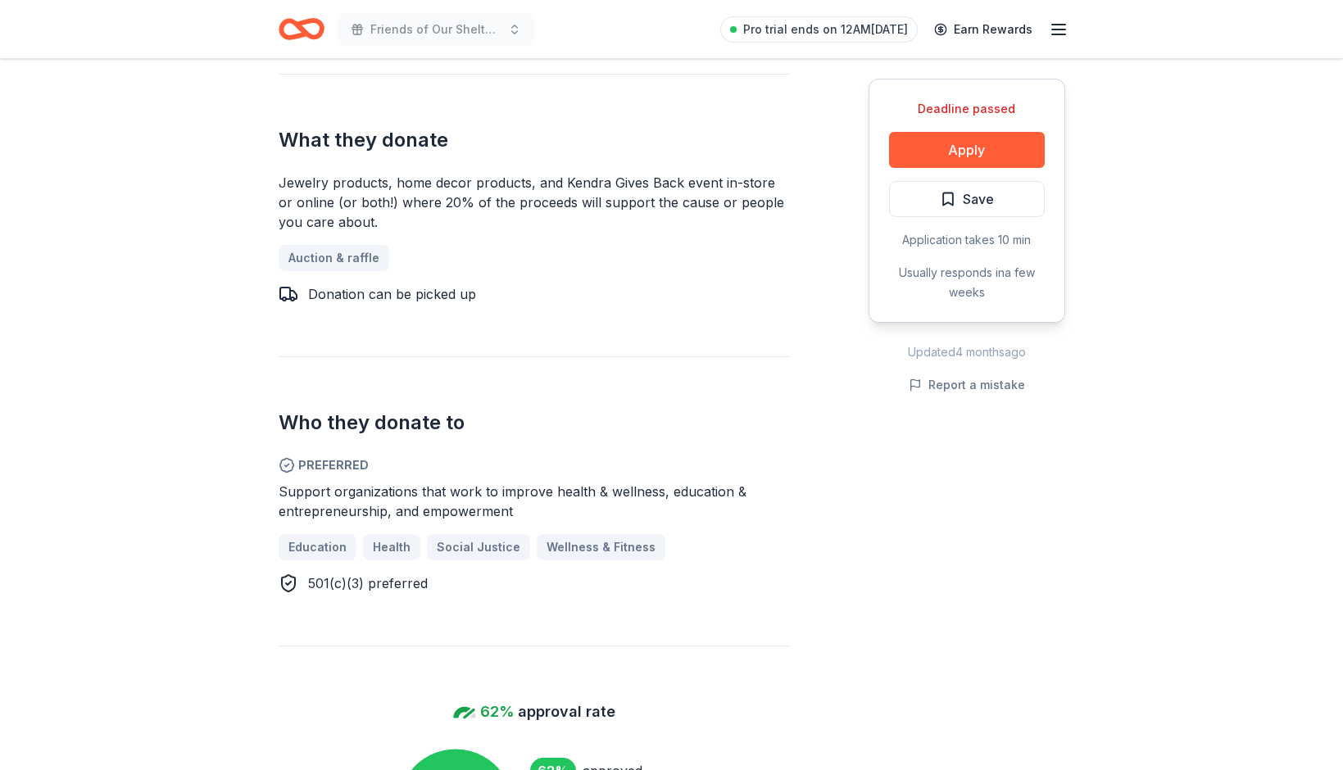
scroll to position [760, 0]
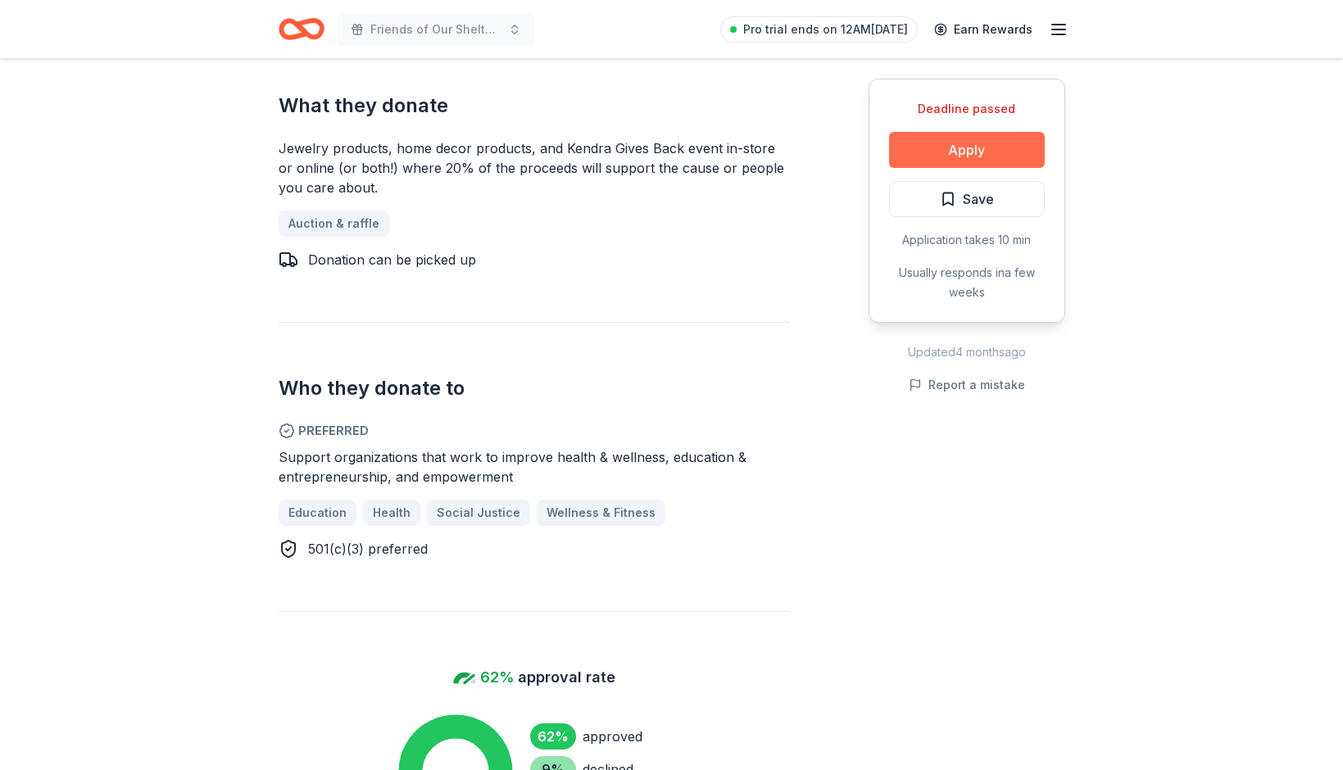
click at [1013, 133] on button "Apply" at bounding box center [967, 150] width 156 height 36
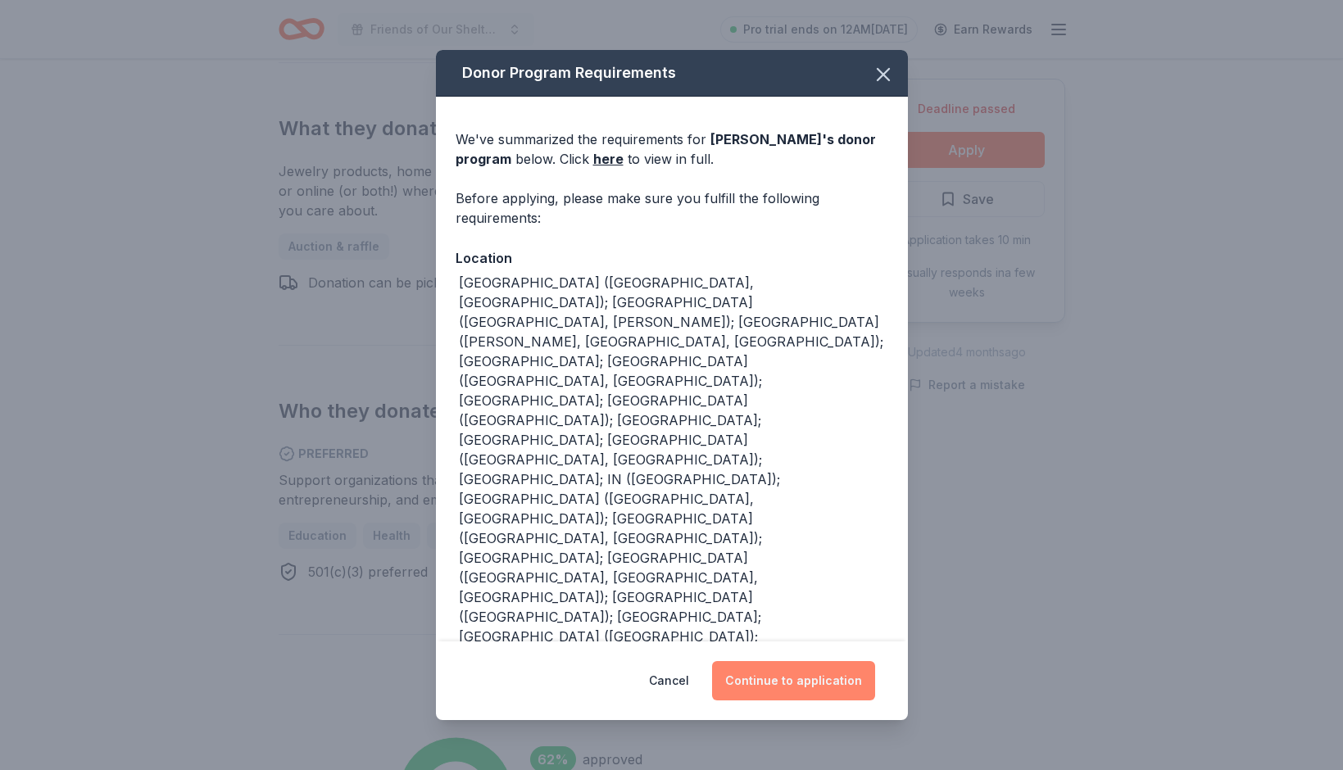
click at [787, 675] on button "Continue to application" at bounding box center [793, 680] width 163 height 39
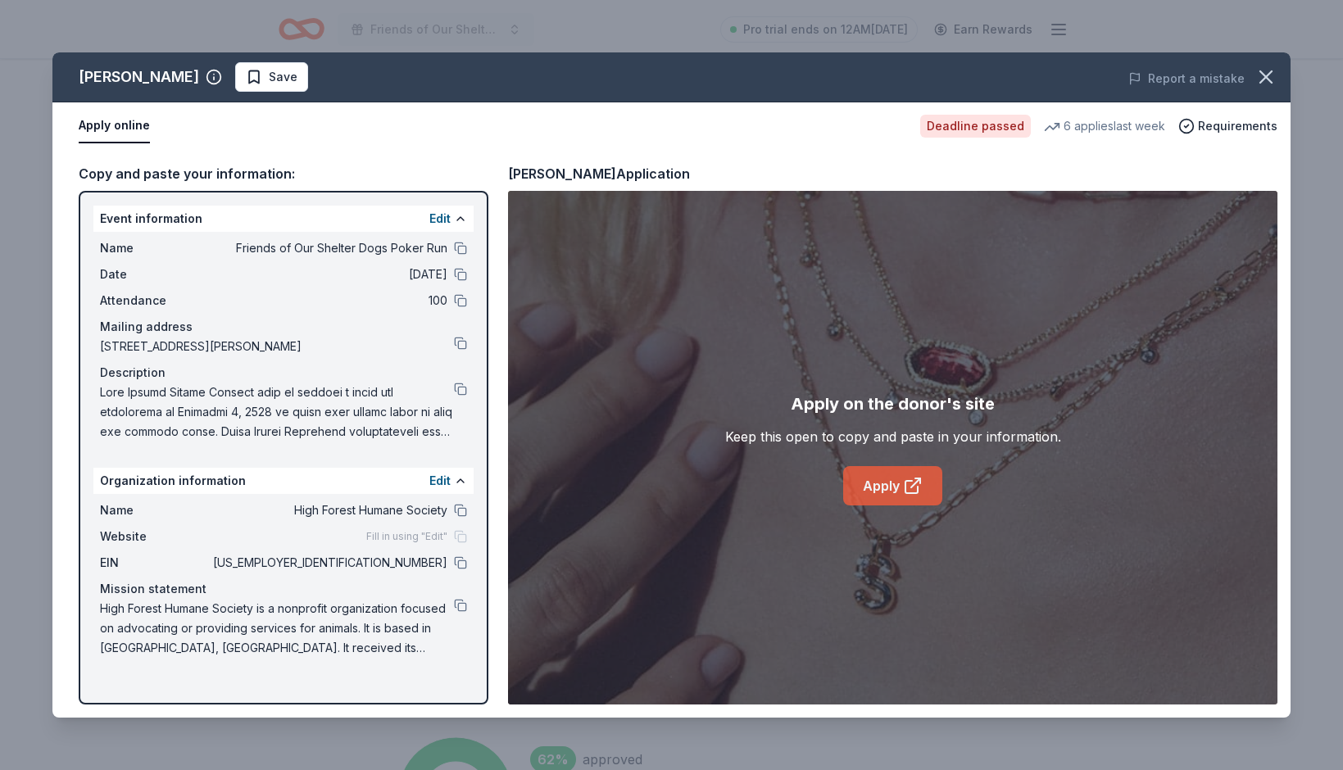
click at [902, 490] on link "Apply" at bounding box center [892, 485] width 99 height 39
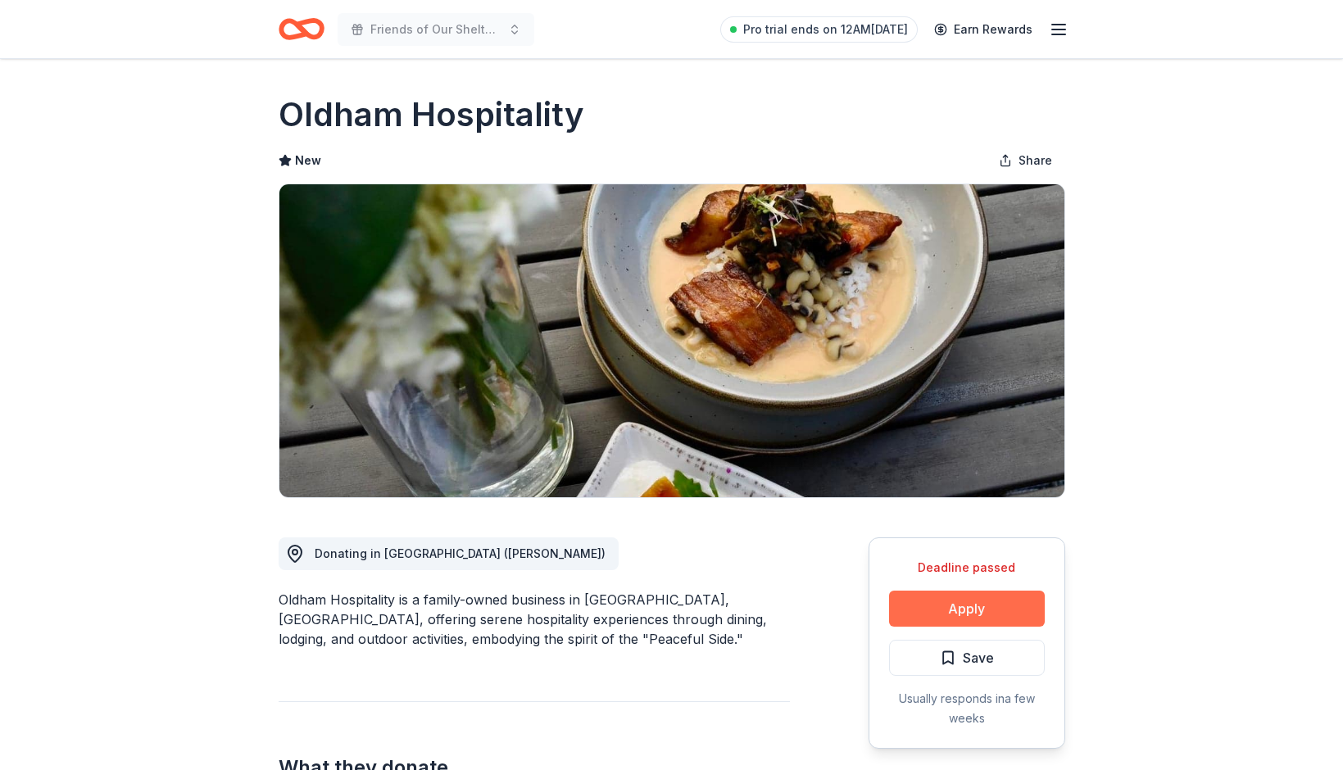
click at [986, 618] on button "Apply" at bounding box center [967, 609] width 156 height 36
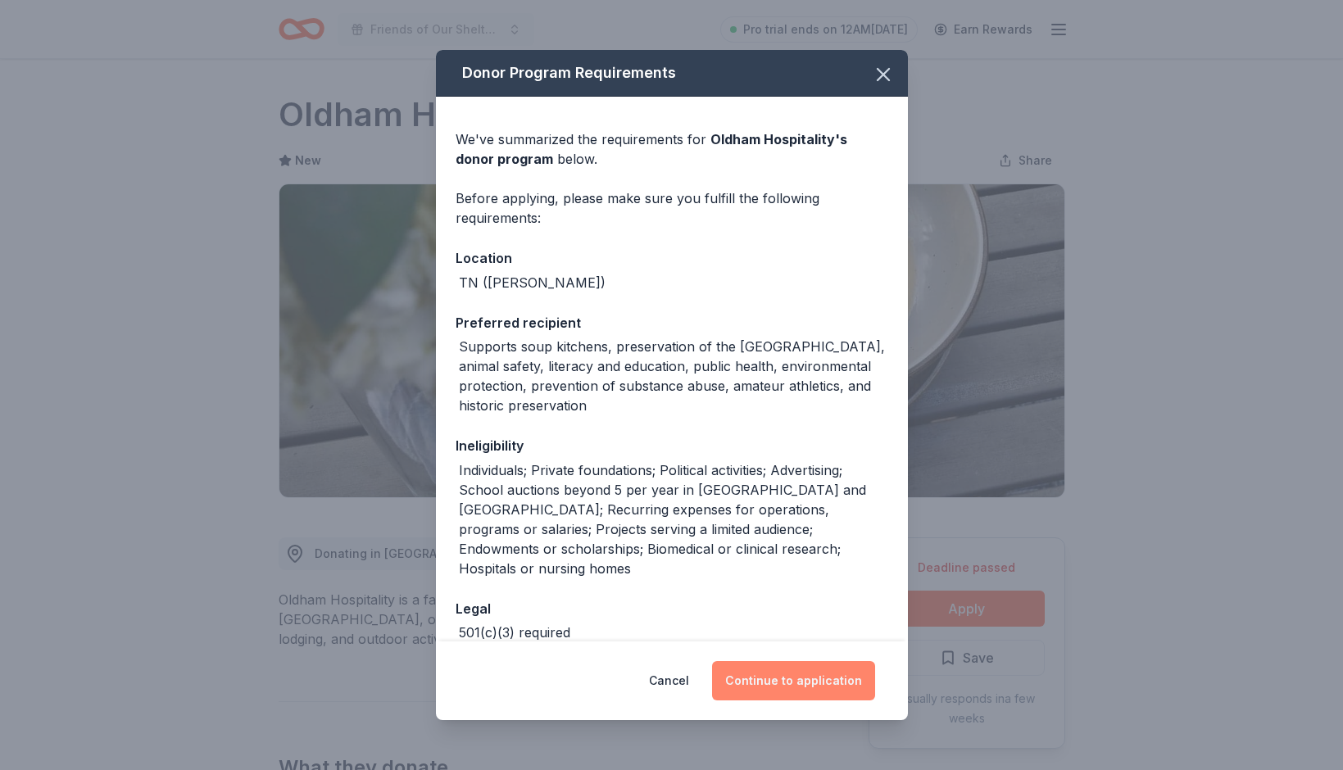
click at [808, 686] on button "Continue to application" at bounding box center [793, 680] width 163 height 39
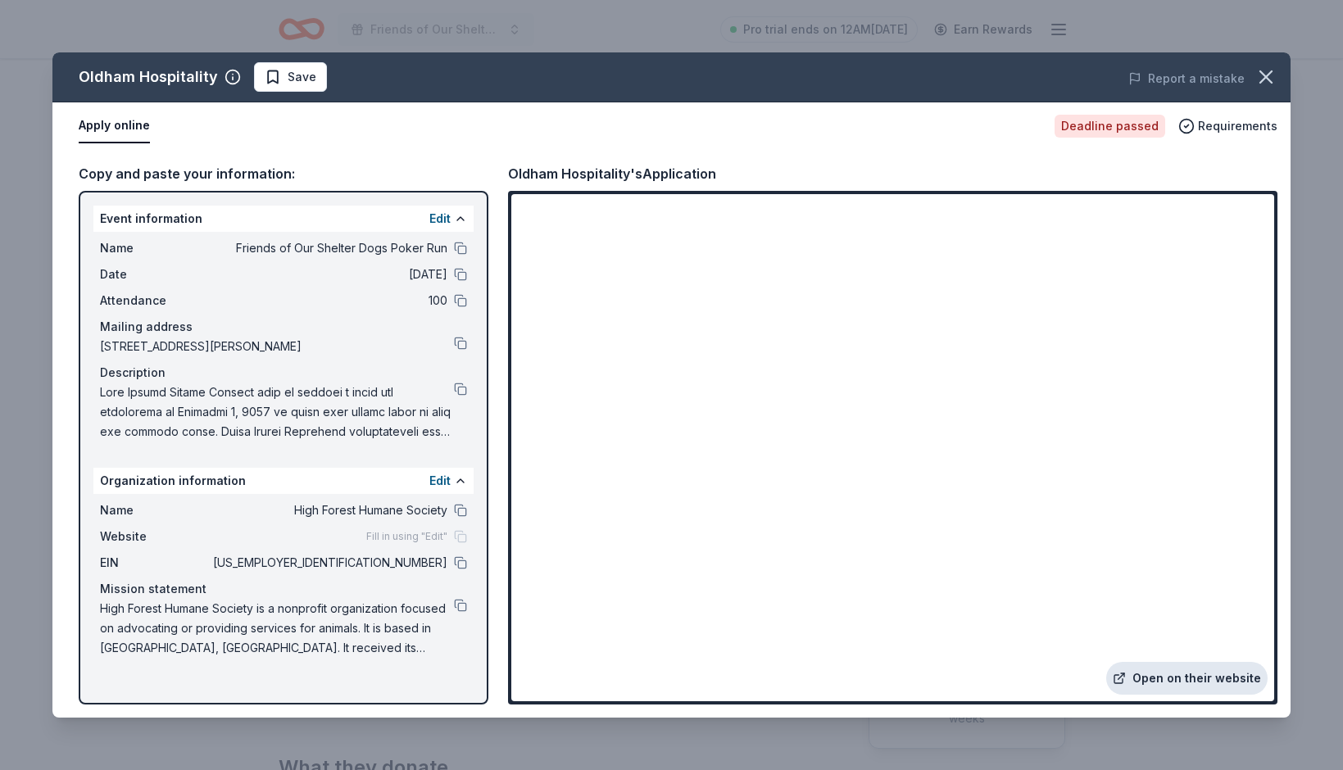
click at [1176, 683] on link "Open on their website" at bounding box center [1186, 678] width 161 height 33
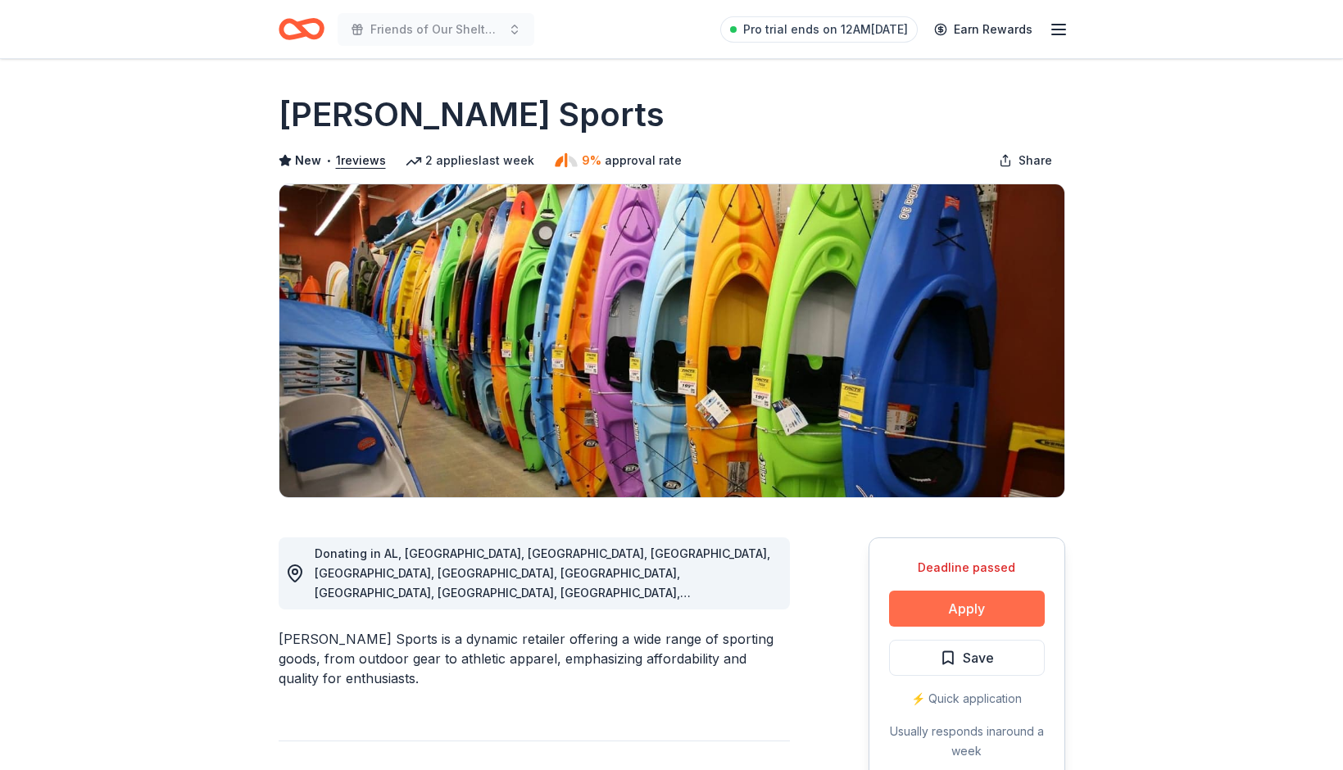
click at [974, 606] on button "Apply" at bounding box center [967, 609] width 156 height 36
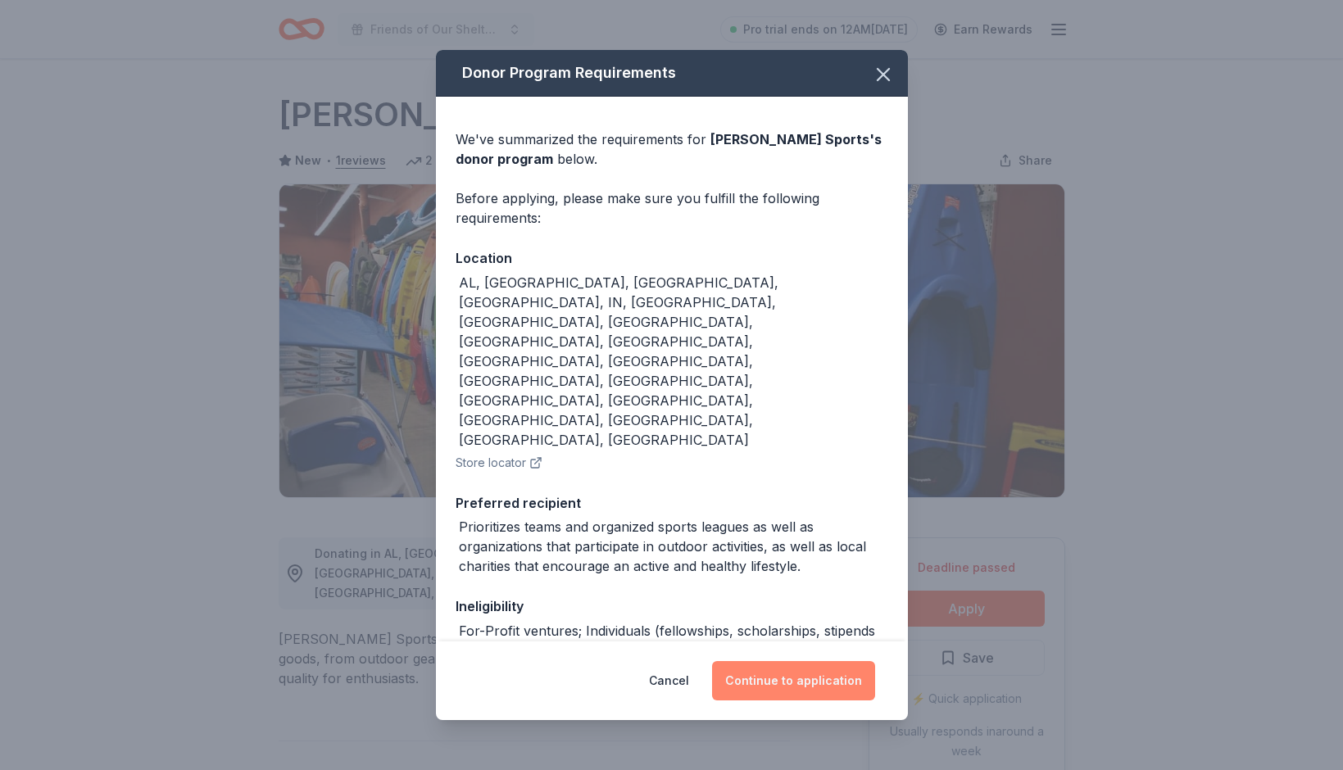
click at [816, 672] on button "Continue to application" at bounding box center [793, 680] width 163 height 39
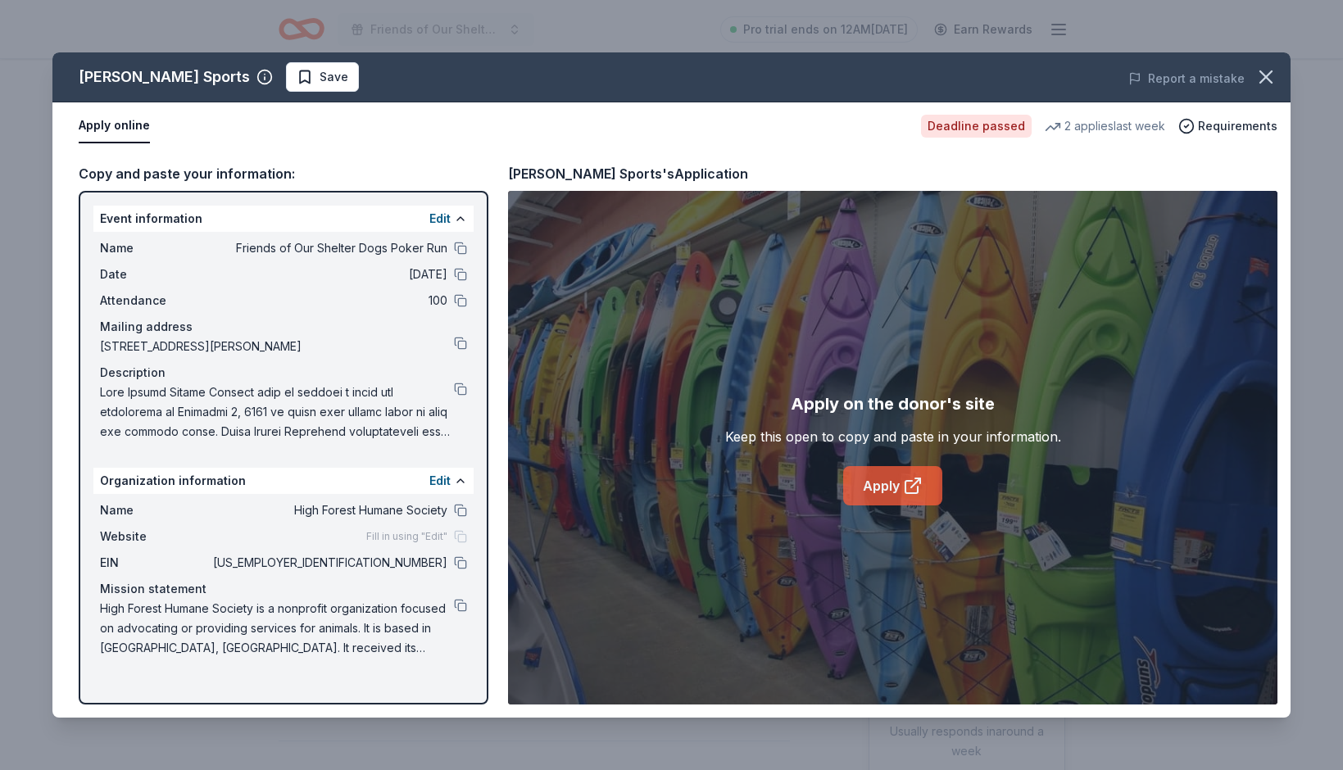
click at [900, 491] on link "Apply" at bounding box center [892, 485] width 99 height 39
